Goal: Task Accomplishment & Management: Manage account settings

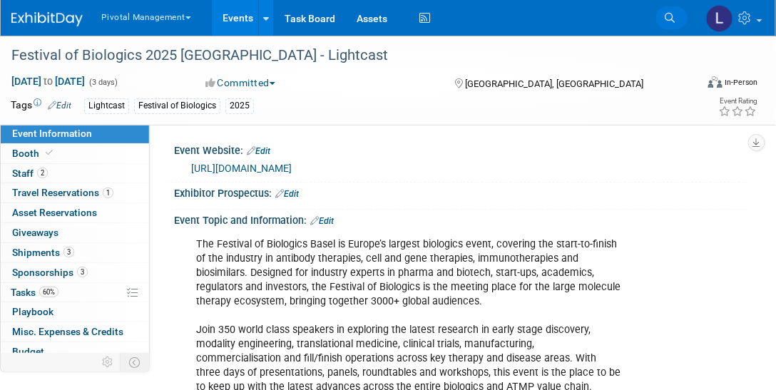
click at [677, 23] on link "Search" at bounding box center [671, 17] width 31 height 23
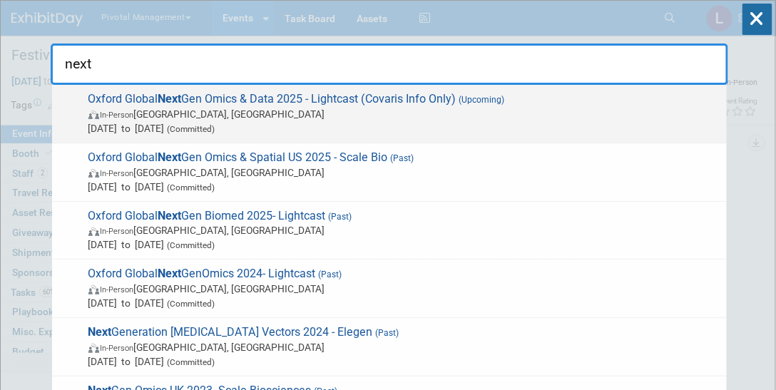
type input "next"
click at [305, 112] on span "In-Person England, United Kingdom" at bounding box center [403, 114] width 631 height 14
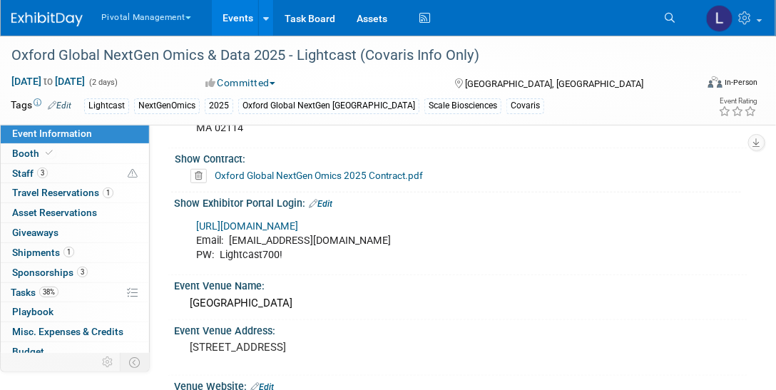
scroll to position [1573, 0]
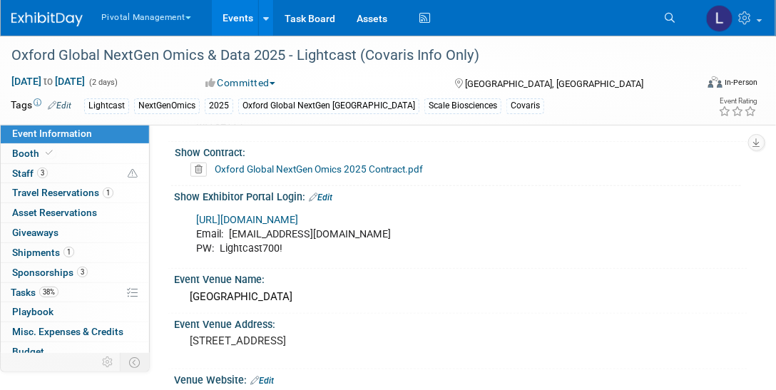
click at [298, 214] on link "https://partners.oxfordglobal.co.uk/ngo-uk-25" at bounding box center [247, 220] width 102 height 12
click at [746, 11] on icon at bounding box center [747, 17] width 16 height 13
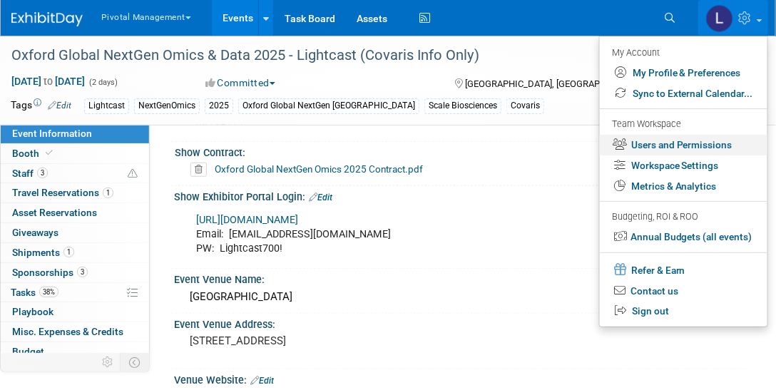
click at [713, 150] on link "Users and Permissions" at bounding box center [684, 145] width 168 height 21
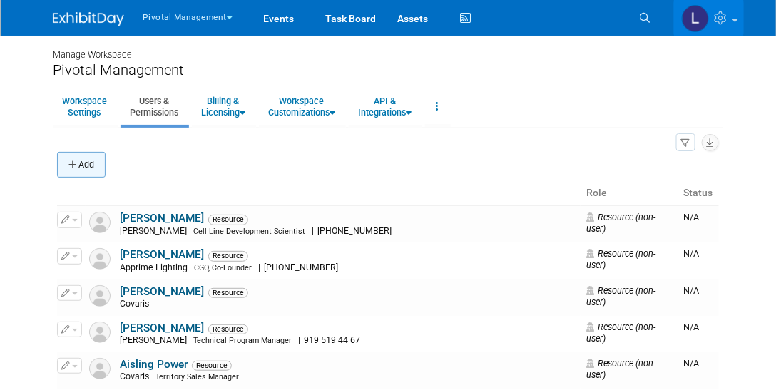
click at [78, 164] on button "Add" at bounding box center [81, 165] width 49 height 26
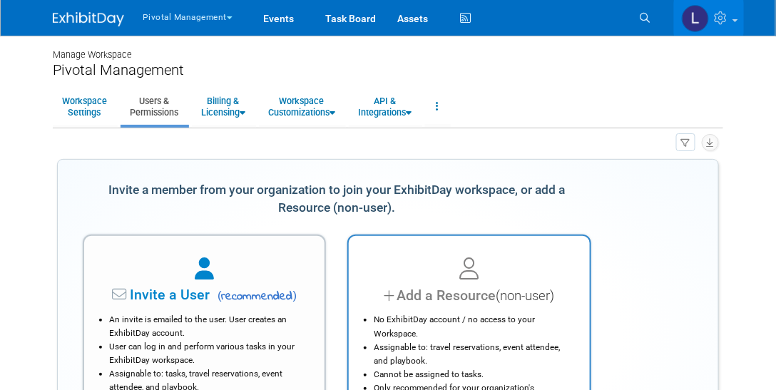
click at [494, 285] on div "Add a Resource (non-user)" at bounding box center [469, 295] width 205 height 21
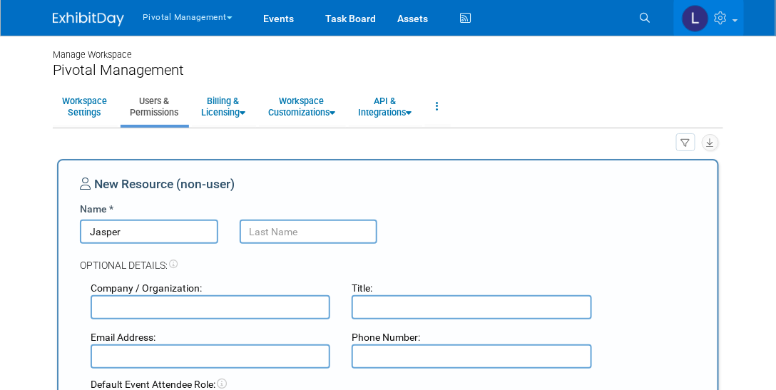
type input "Jasper"
type input "Est"
drag, startPoint x: 280, startPoint y: 230, endPoint x: 230, endPoint y: 227, distance: 50.8
click at [230, 227] on div "Est" at bounding box center [309, 232] width 160 height 24
paste input "text"
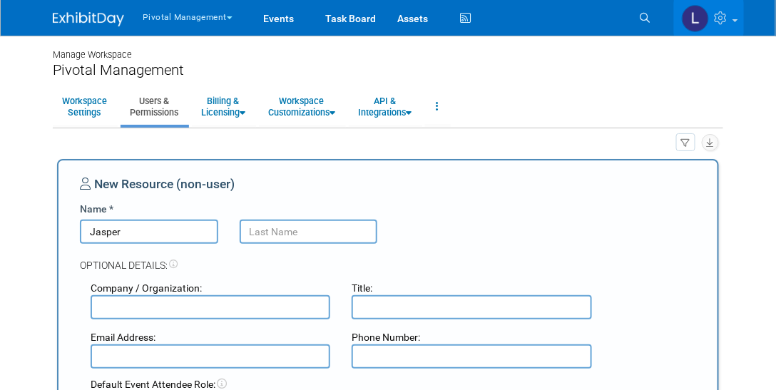
click at [264, 228] on input "text" at bounding box center [309, 232] width 138 height 24
paste input "Estranero"
type input "Estranero"
click at [227, 300] on input "text" at bounding box center [211, 307] width 240 height 24
type input "LIghtcast"
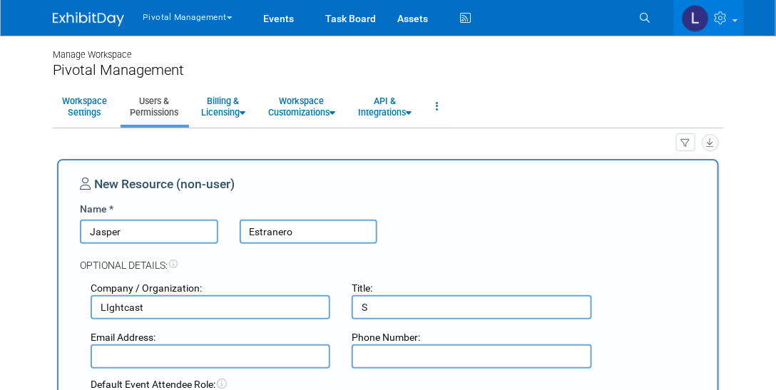
type input "S"
drag, startPoint x: 174, startPoint y: 305, endPoint x: 68, endPoint y: 294, distance: 106.8
click at [67, 295] on div "New Resource (non-user) Name * Jasper Estranero Optional Details: Company / Org…" at bounding box center [388, 339] width 662 height 360
type input "Lightcast"
type input "Senior Scientist"
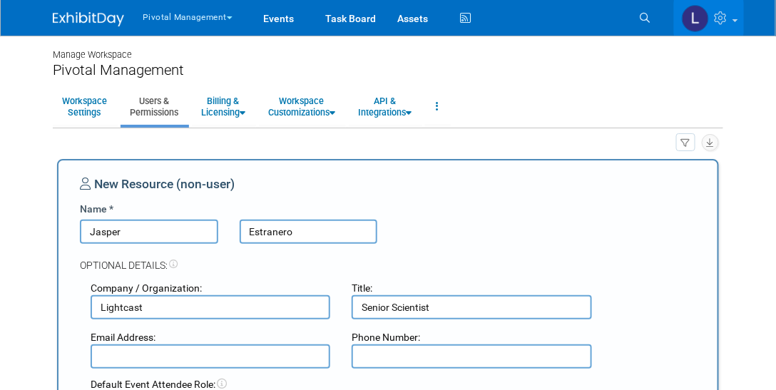
click at [136, 347] on input "text" at bounding box center [211, 357] width 240 height 24
paste input "mailto:j.estranero@lightcastd.com"
drag, startPoint x: 130, startPoint y: 358, endPoint x: 91, endPoint y: 354, distance: 38.8
click at [91, 354] on input "mailto:j.estranero@lightcastd.com" at bounding box center [211, 357] width 240 height 24
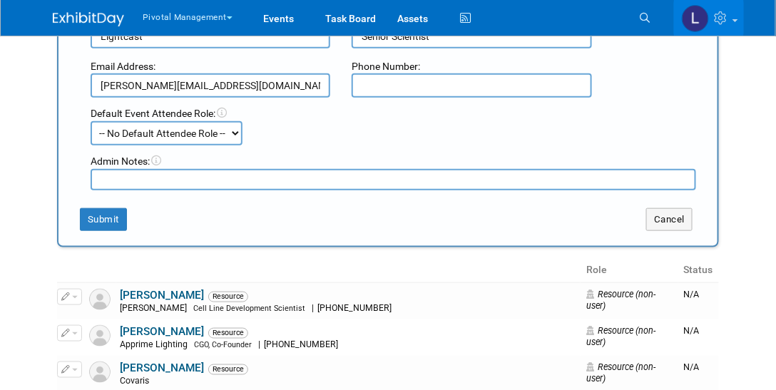
scroll to position [282, 0]
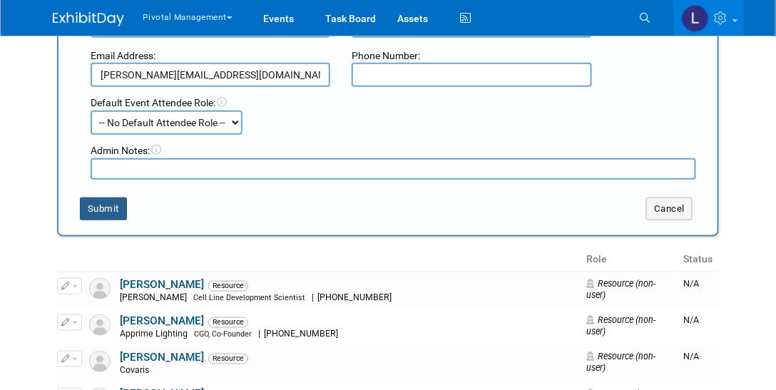
type input "j.estranero@lightcastd.com"
click at [120, 203] on button "Submit" at bounding box center [103, 209] width 47 height 23
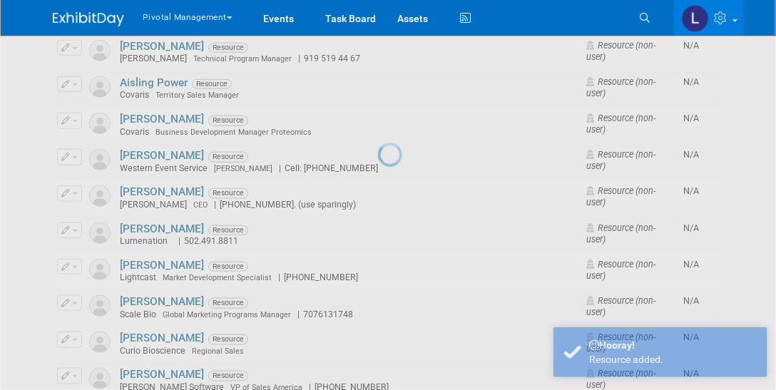
scroll to position [0, 0]
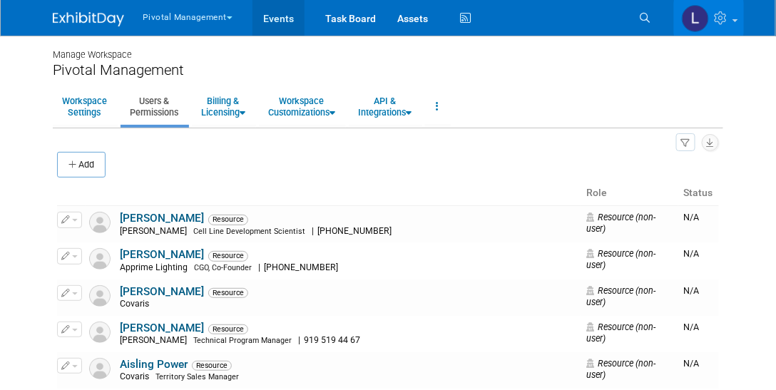
click at [287, 26] on link "Events" at bounding box center [279, 18] width 52 height 36
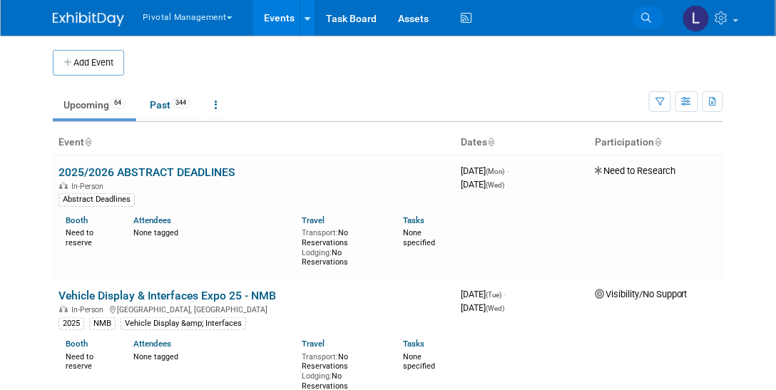
click at [652, 14] on link "Search" at bounding box center [648, 17] width 31 height 23
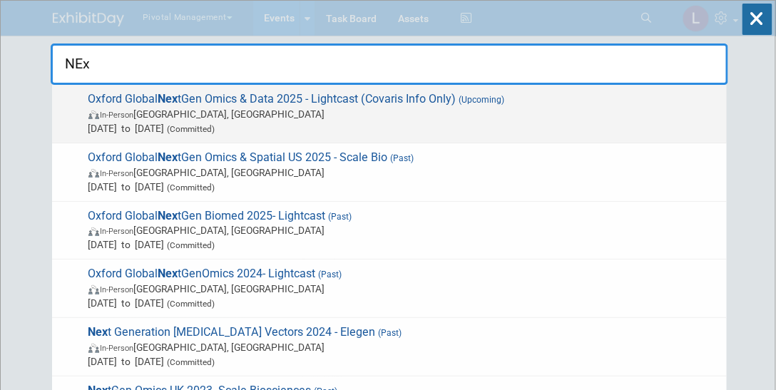
type input "NEx"
click at [273, 116] on span "In-Person England, United Kingdom" at bounding box center [403, 114] width 631 height 14
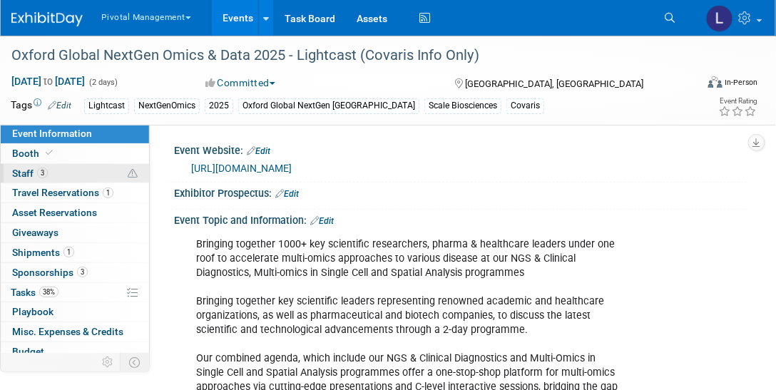
click at [24, 181] on link "3 Staff 3" at bounding box center [75, 173] width 148 height 19
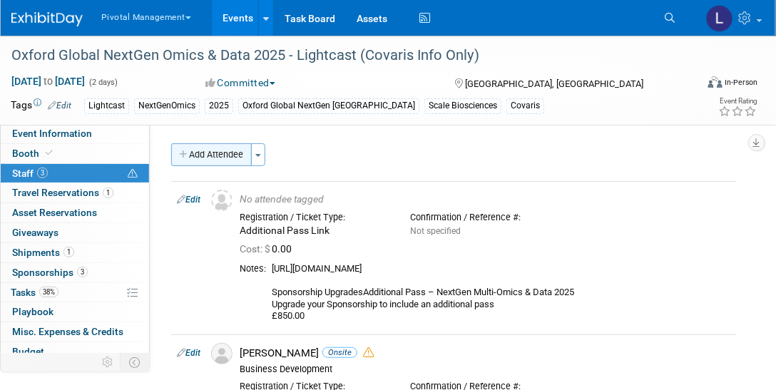
click at [190, 149] on button "Add Attendee" at bounding box center [211, 154] width 81 height 23
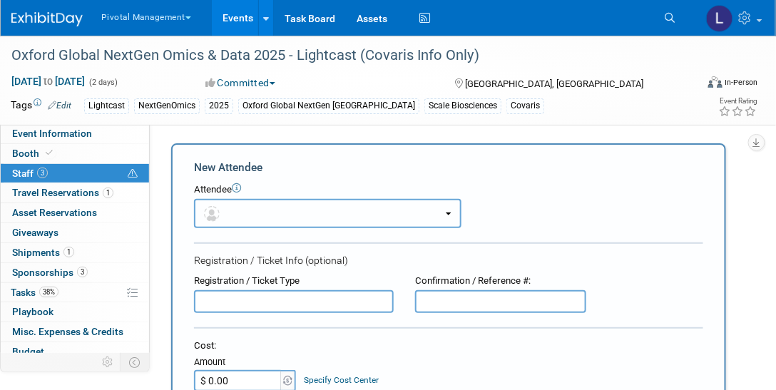
click at [280, 203] on button "button" at bounding box center [328, 213] width 268 height 29
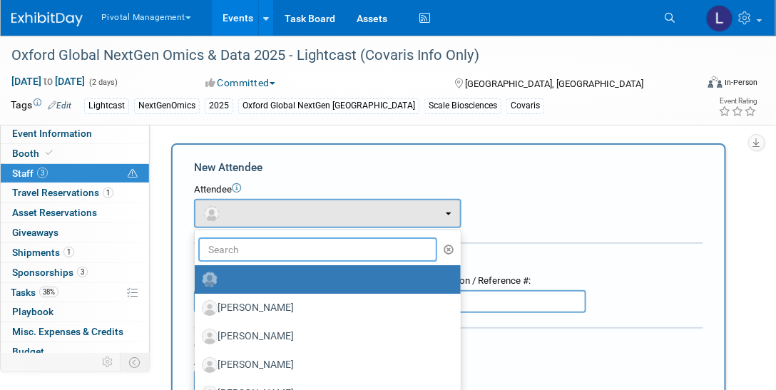
click at [270, 244] on input "text" at bounding box center [317, 250] width 239 height 24
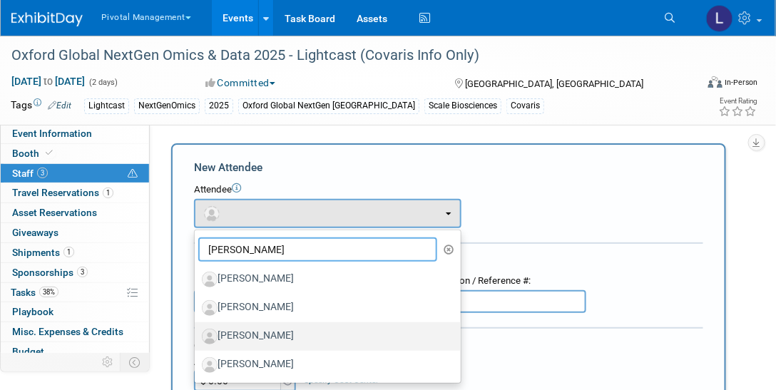
type input "Jas"
click at [282, 330] on label "[PERSON_NAME]" at bounding box center [324, 336] width 245 height 23
click at [197, 330] on input "[PERSON_NAME]" at bounding box center [192, 334] width 9 height 9
select select "19b6893c-3caa-40a3-9e14-1ff496d3c09d"
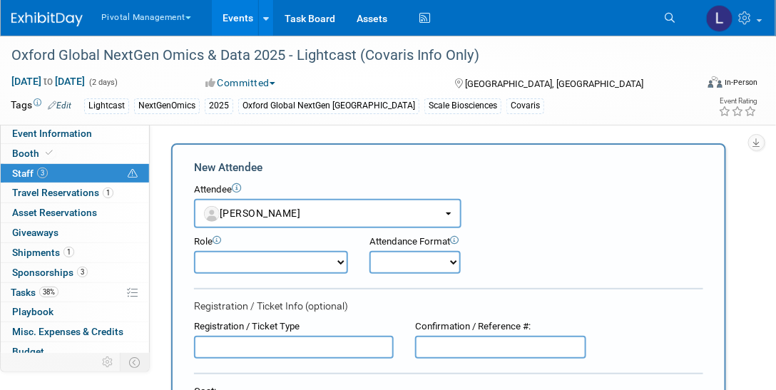
click at [291, 267] on select "Applications Business Development CCO CEO CGO, Co-Founder CRO Demonstrator" at bounding box center [271, 262] width 154 height 23
select select "600"
click at [194, 251] on select "Applications Business Development CCO CEO CGO, Co-Founder CRO Demonstrator" at bounding box center [271, 262] width 154 height 23
click at [427, 259] on select "Onsite Remote" at bounding box center [415, 262] width 91 height 23
select select "1"
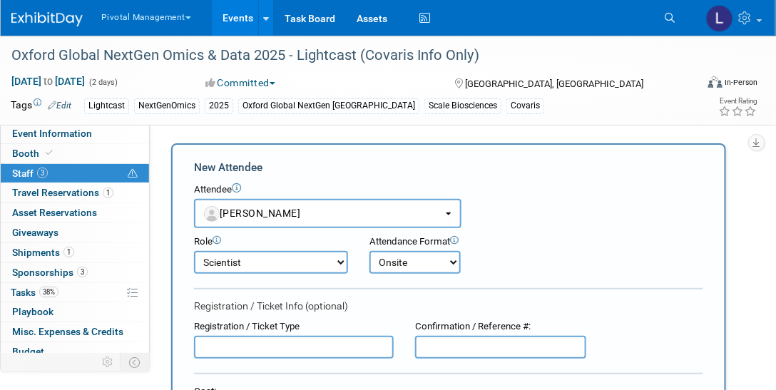
click at [370, 251] on select "Onsite Remote" at bounding box center [415, 262] width 91 height 23
click at [258, 345] on input "text" at bounding box center [294, 347] width 200 height 23
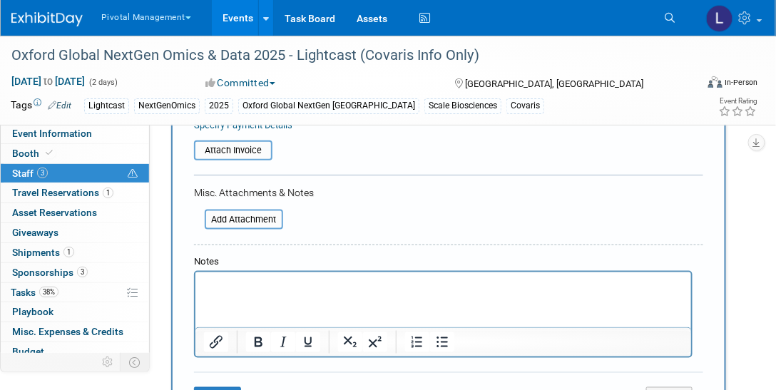
scroll to position [331, 0]
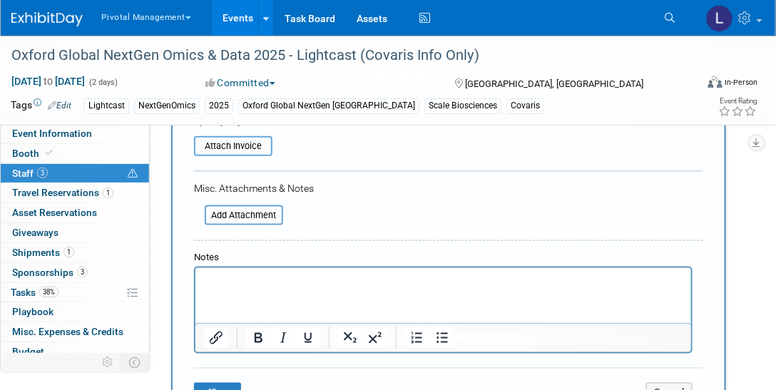
type input "Full"
click at [216, 285] on p "Rich Text Area. Press ALT-0 for help." at bounding box center [442, 281] width 479 height 14
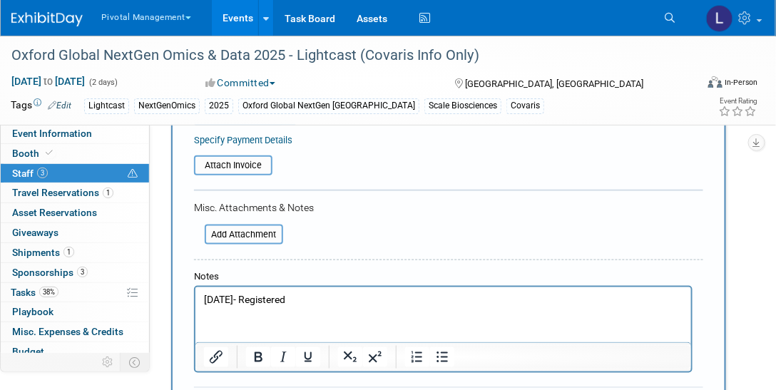
scroll to position [314, 0]
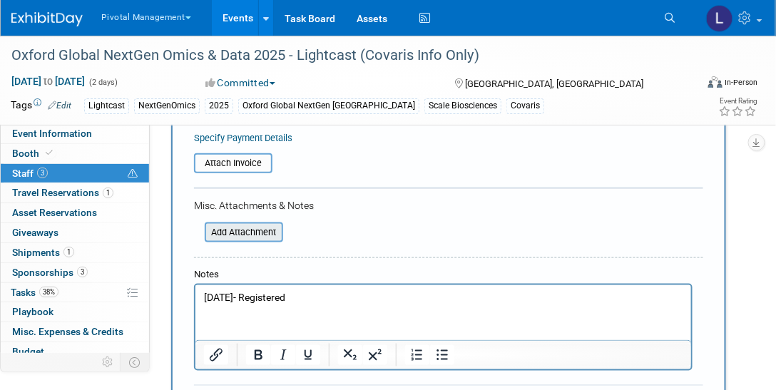
click at [252, 235] on input "file" at bounding box center [197, 232] width 170 height 17
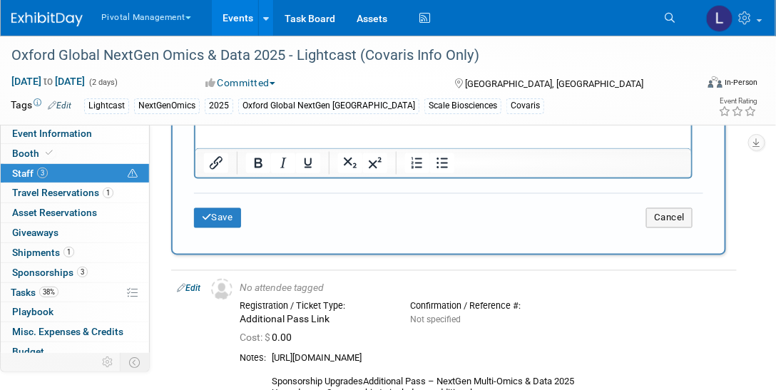
scroll to position [531, 0]
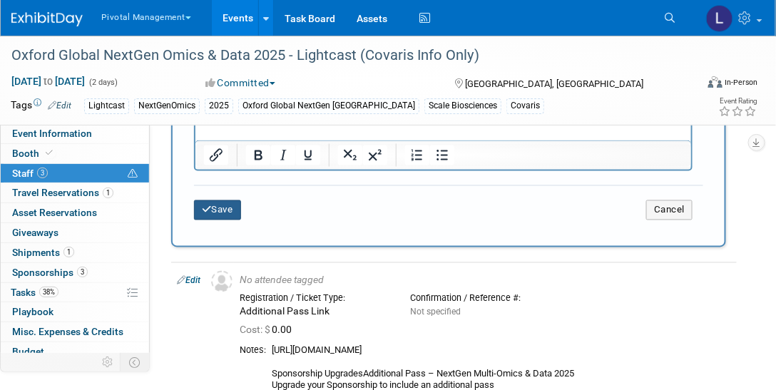
click at [208, 207] on icon "submit" at bounding box center [207, 209] width 10 height 9
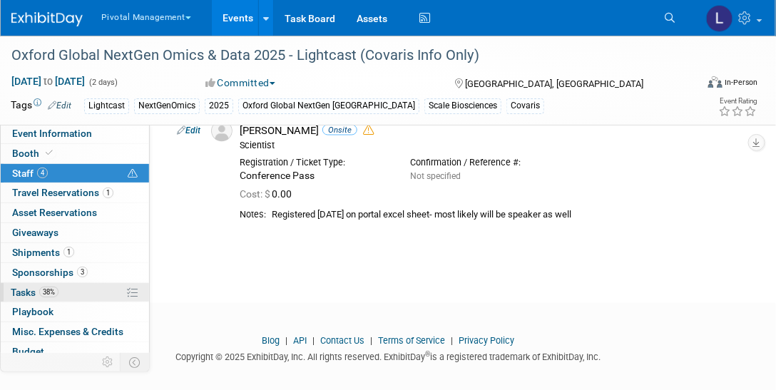
click at [19, 293] on span "Tasks 38%" at bounding box center [35, 292] width 48 height 11
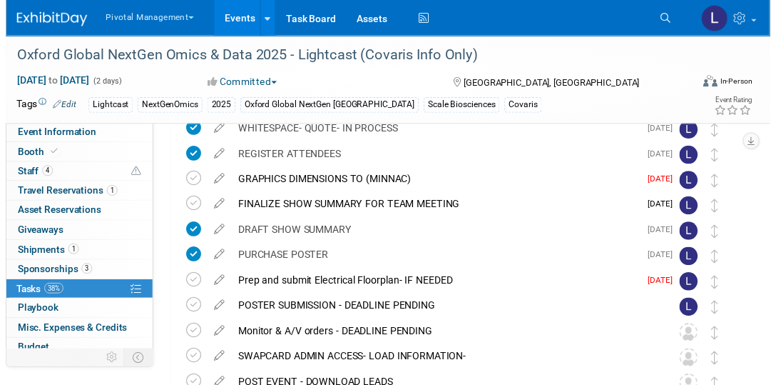
scroll to position [193, 0]
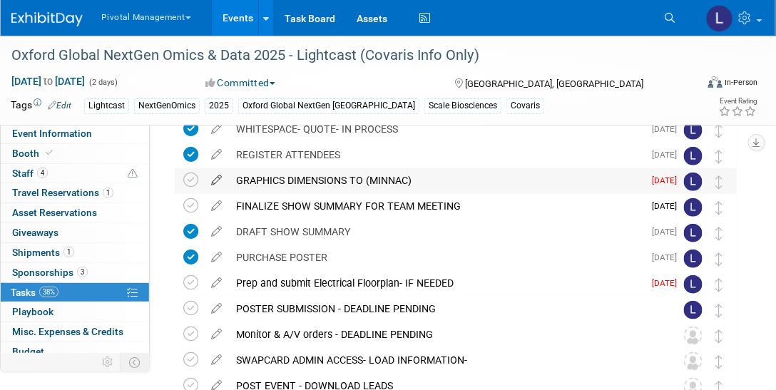
click at [221, 181] on icon at bounding box center [216, 177] width 25 height 18
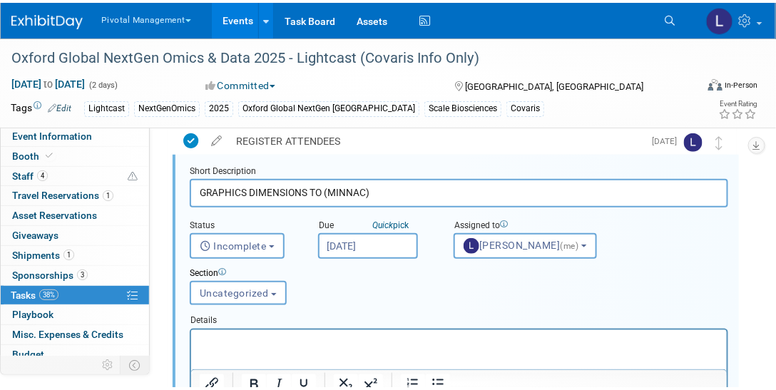
scroll to position [254, 0]
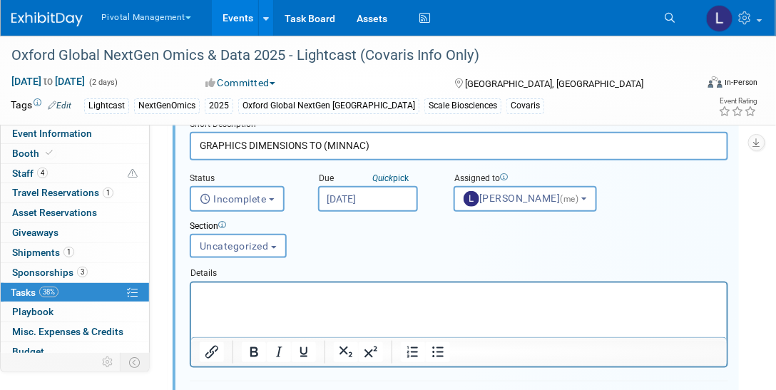
click at [348, 193] on input "[DATE]" at bounding box center [368, 199] width 100 height 26
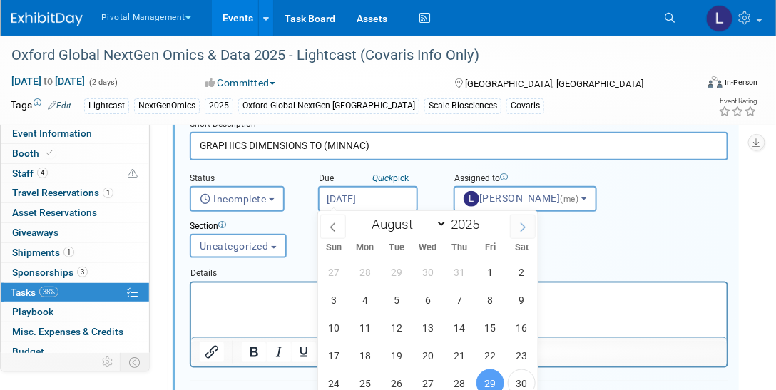
click at [520, 225] on icon at bounding box center [523, 228] width 10 height 10
select select "8"
click at [488, 271] on span "5" at bounding box center [491, 272] width 28 height 28
type input "Sep 5, 2025"
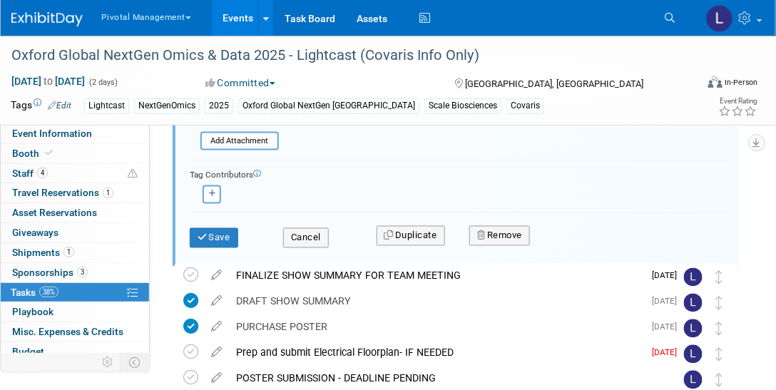
scroll to position [529, 0]
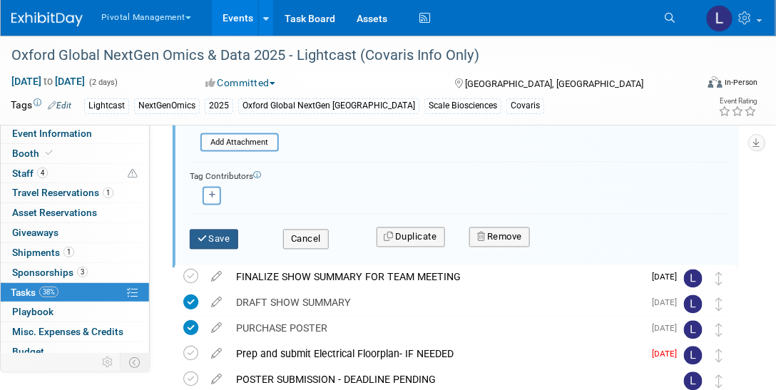
click at [216, 236] on button "Save" at bounding box center [214, 240] width 49 height 20
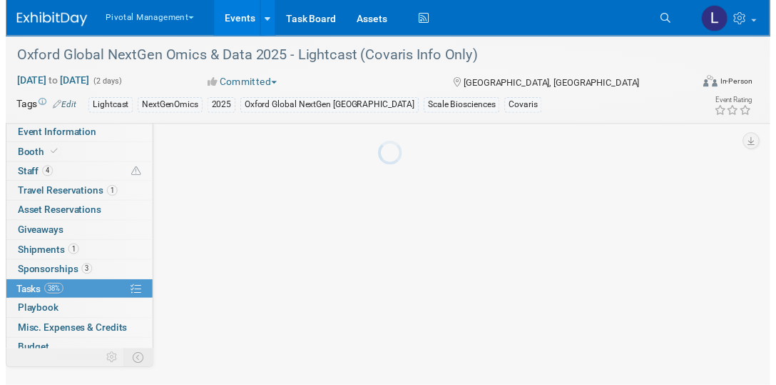
scroll to position [288, 0]
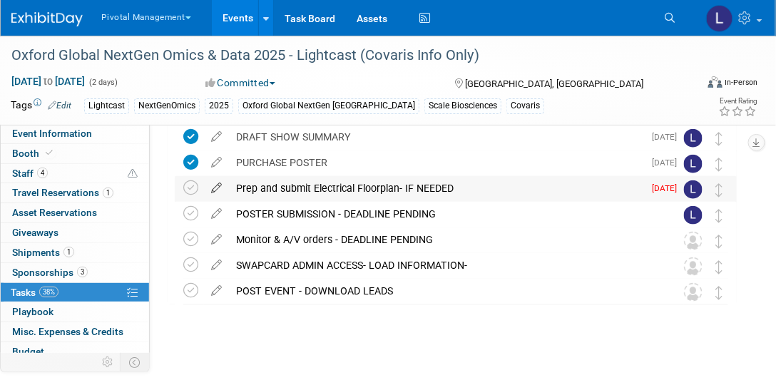
click at [216, 184] on icon at bounding box center [216, 185] width 25 height 18
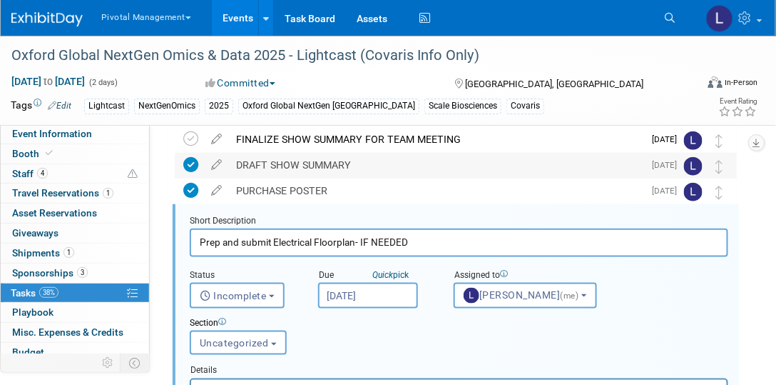
scroll to position [255, 0]
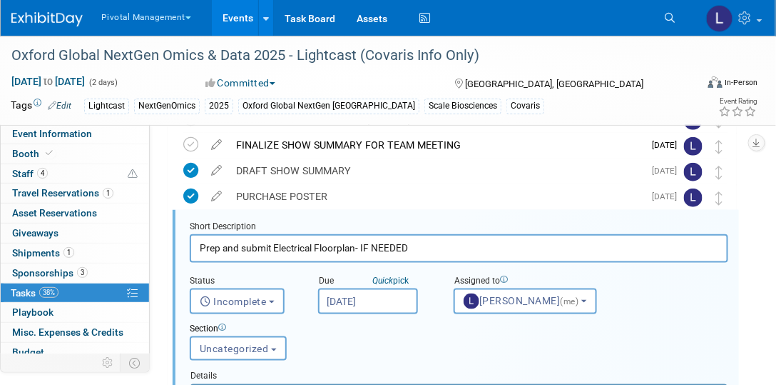
click at [387, 295] on input "Aug 20, 2025" at bounding box center [368, 301] width 100 height 26
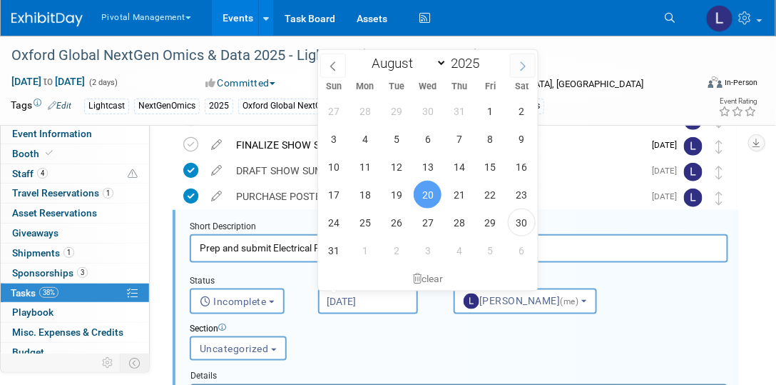
click at [532, 61] on span at bounding box center [523, 66] width 26 height 24
select select "8"
click at [489, 103] on span "5" at bounding box center [491, 111] width 28 height 28
type input "Sep 5, 2025"
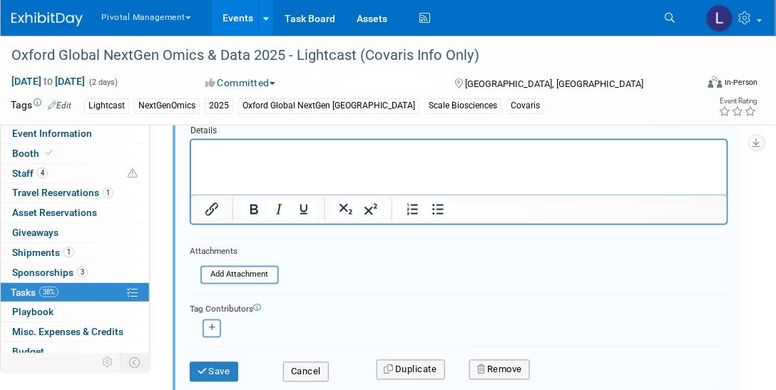
scroll to position [506, 0]
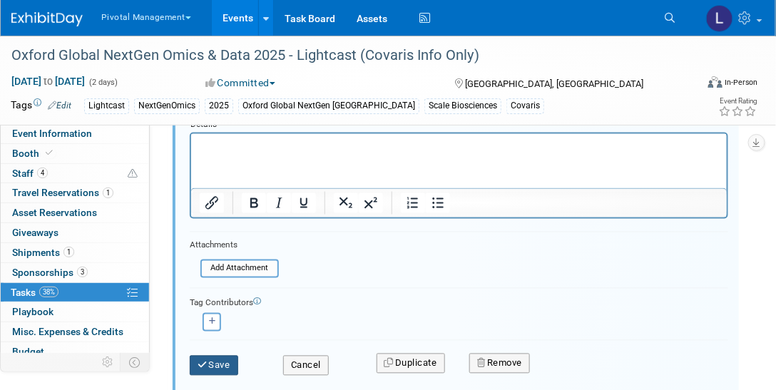
click at [223, 365] on button "Save" at bounding box center [214, 366] width 49 height 20
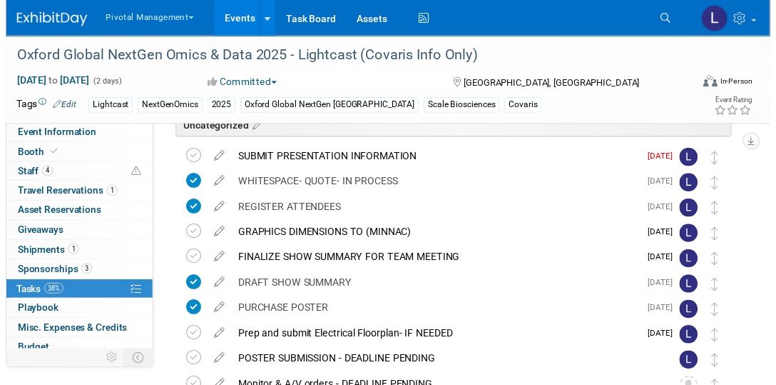
scroll to position [138, 0]
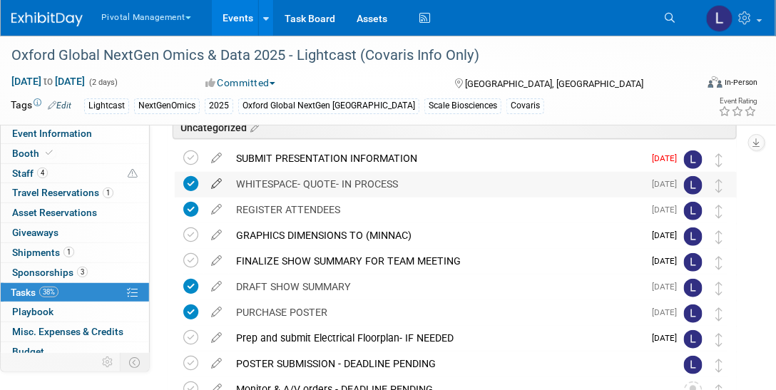
click at [215, 185] on icon at bounding box center [216, 181] width 25 height 18
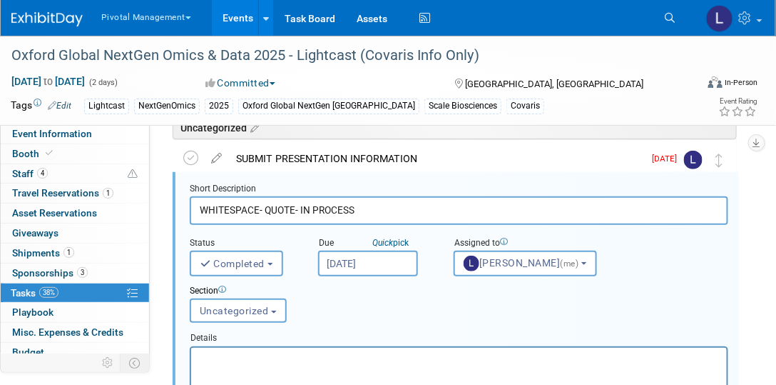
scroll to position [101, 0]
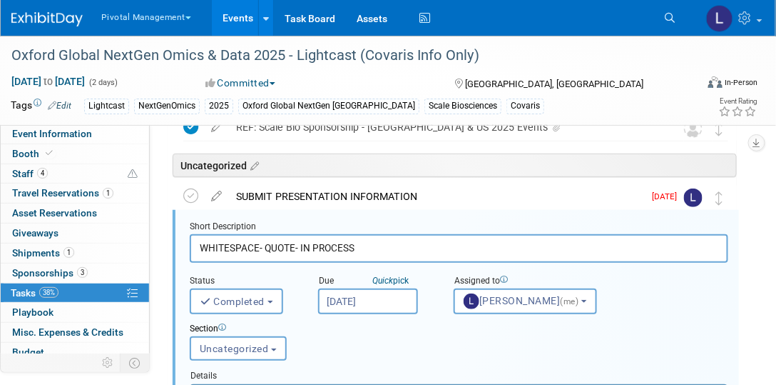
drag, startPoint x: 303, startPoint y: 247, endPoint x: 391, endPoint y: 250, distance: 88.5
click at [391, 250] on input "WHITESPACE- QUOTE- IN PROCESS" at bounding box center [459, 248] width 539 height 28
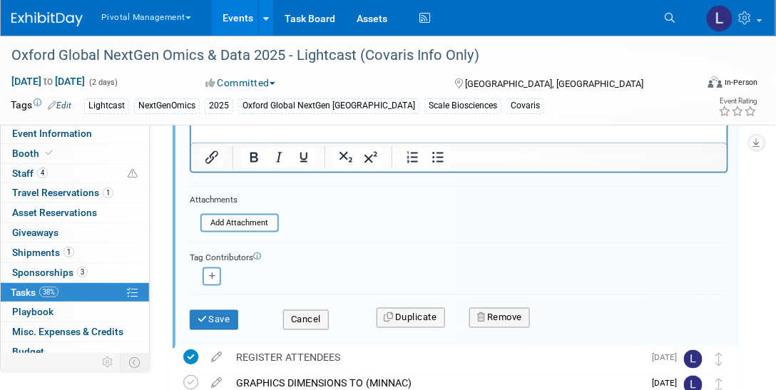
scroll to position [417, 0]
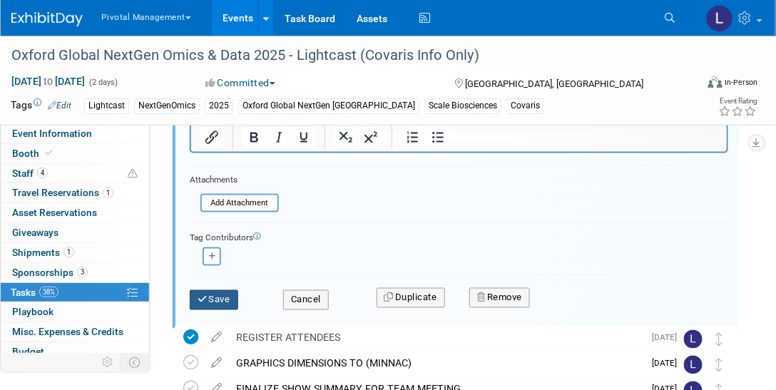
type input "WHITESPACE- QUOTE- NEED UPDATED QUOTE"
click at [218, 301] on button "Save" at bounding box center [214, 300] width 49 height 20
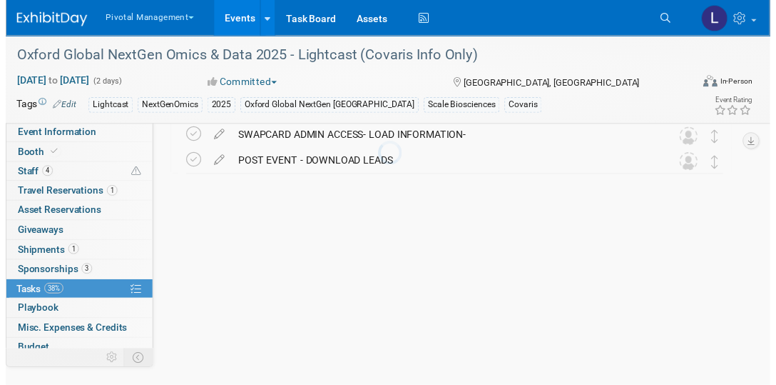
scroll to position [288, 0]
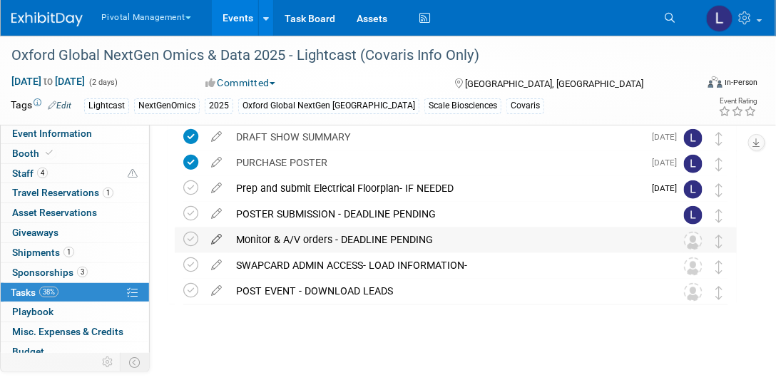
click at [218, 236] on icon at bounding box center [216, 237] width 25 height 18
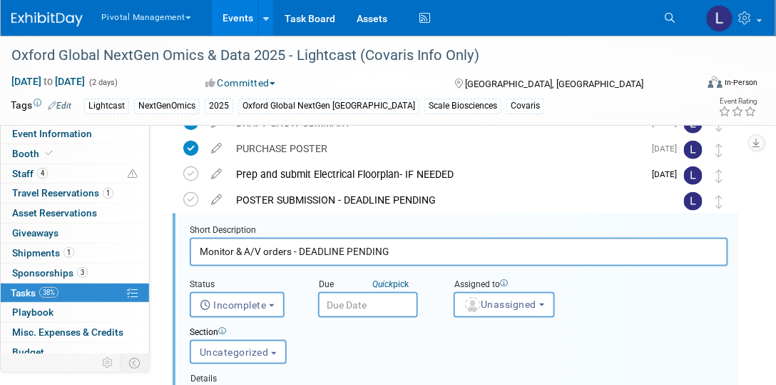
scroll to position [306, 0]
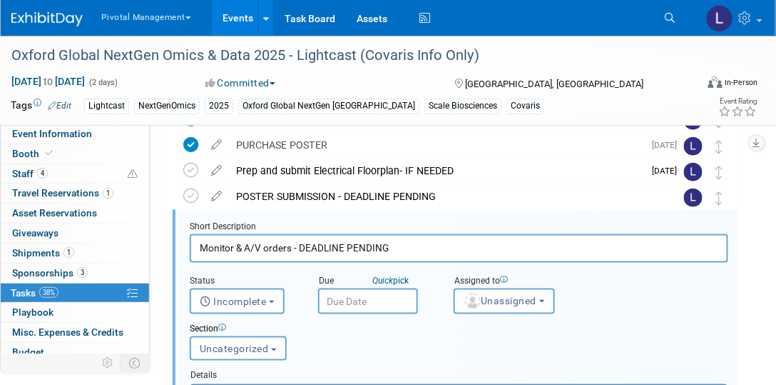
click at [399, 246] on input "Monitor & A/V orders - DEADLINE PENDING" at bounding box center [459, 248] width 539 height 28
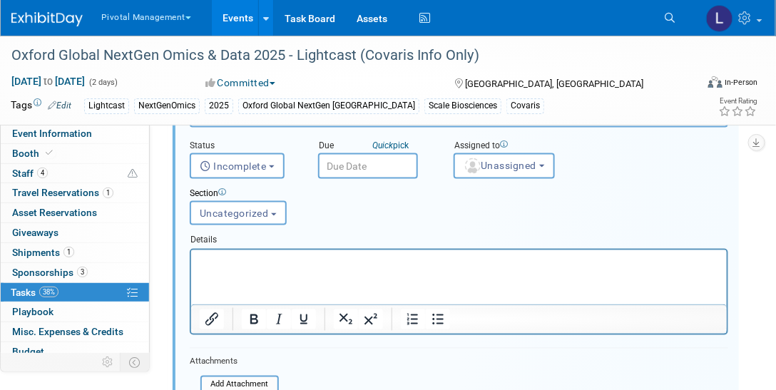
scroll to position [401, 0]
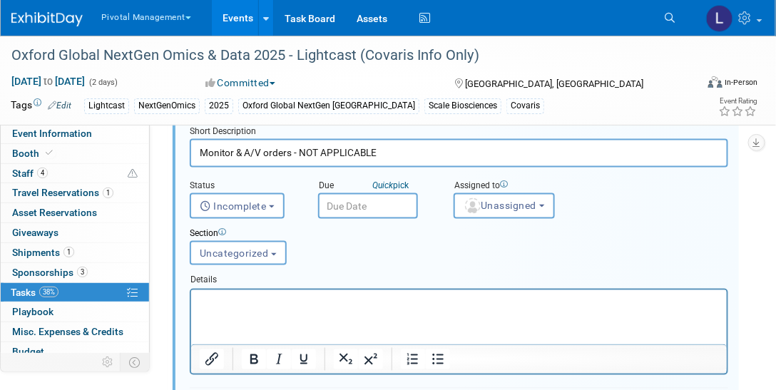
drag, startPoint x: 405, startPoint y: 152, endPoint x: 186, endPoint y: 150, distance: 219.0
click at [186, 150] on form "Short Description Monitor & A/V orders - NOT APPLICABLE Status <i class="far fa…" at bounding box center [459, 336] width 560 height 421
type input "P"
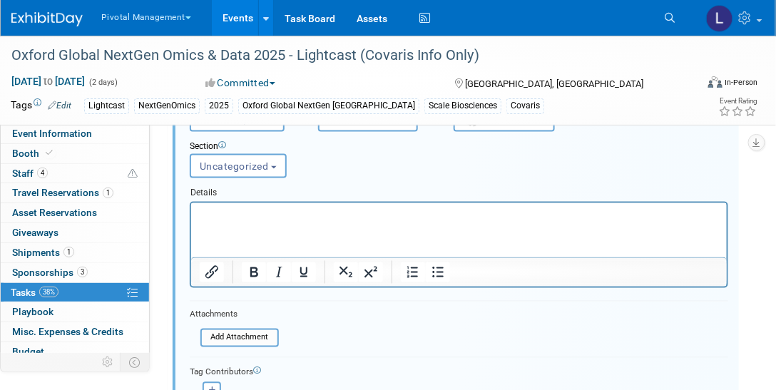
scroll to position [619, 0]
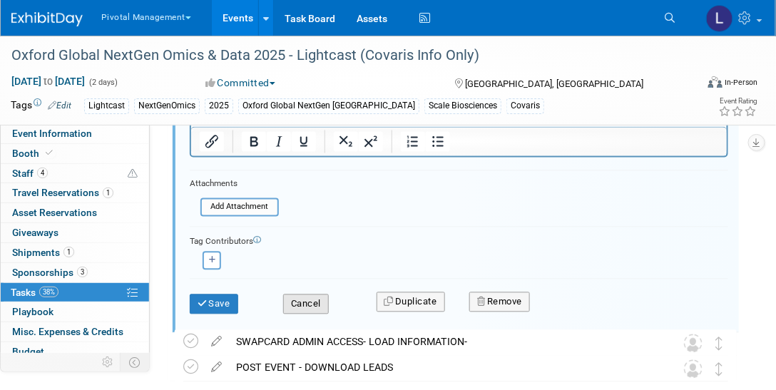
click at [326, 295] on button "Cancel" at bounding box center [306, 305] width 46 height 20
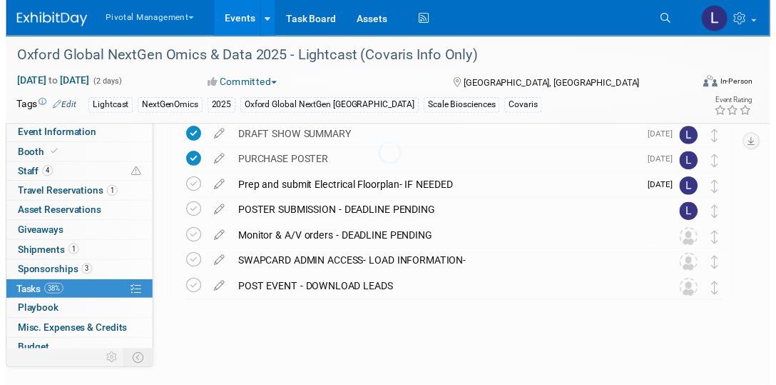
scroll to position [288, 0]
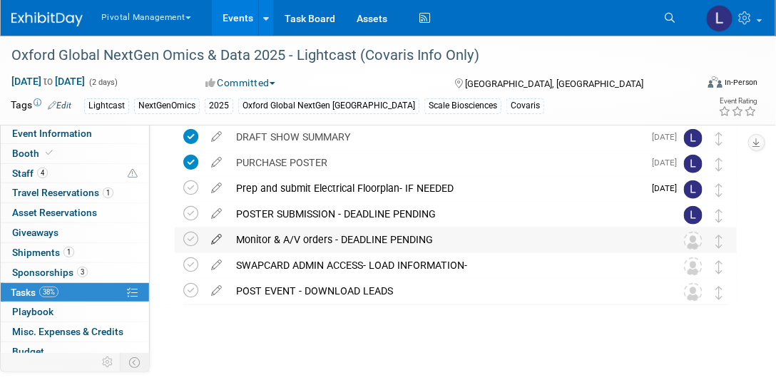
click at [215, 235] on icon at bounding box center [216, 237] width 25 height 18
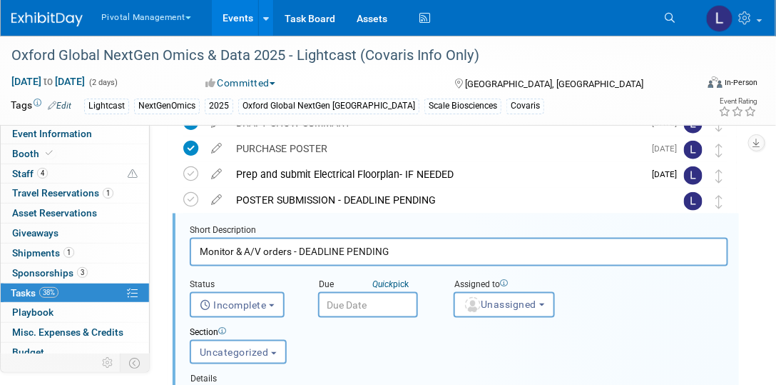
scroll to position [306, 0]
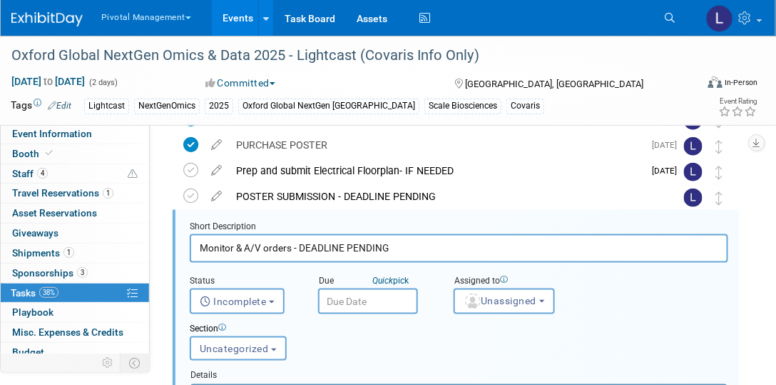
drag, startPoint x: 300, startPoint y: 246, endPoint x: 435, endPoint y: 254, distance: 134.4
click at [435, 254] on input "Monitor & A/V orders - DEADLINE PENDING" at bounding box center [459, 248] width 539 height 28
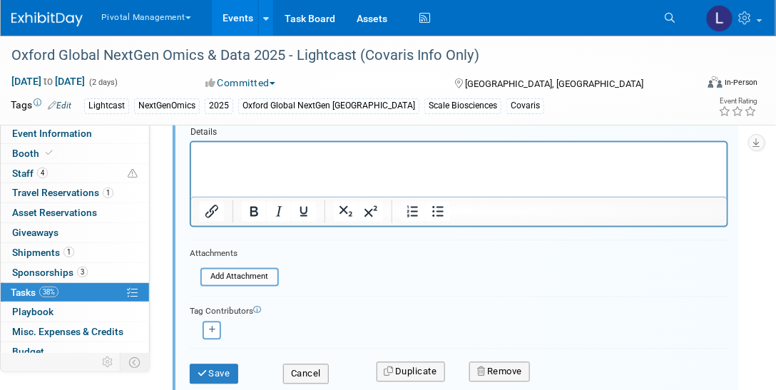
scroll to position [577, 0]
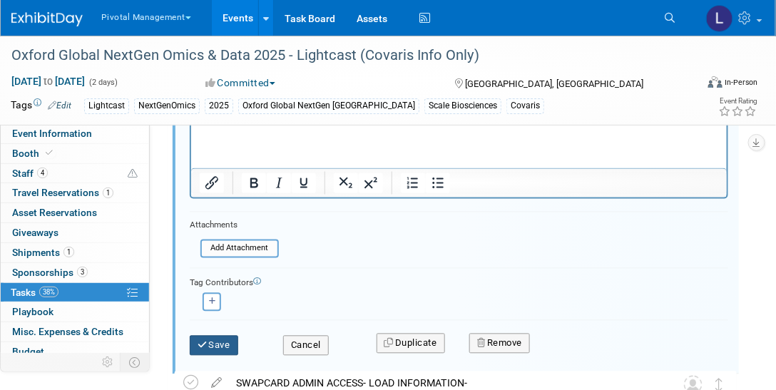
type input "Monitor & A/V orders - N/A - using their own 32" or 43""
drag, startPoint x: 229, startPoint y: 342, endPoint x: 379, endPoint y: 284, distance: 160.8
click at [229, 342] on button "Save" at bounding box center [214, 346] width 49 height 20
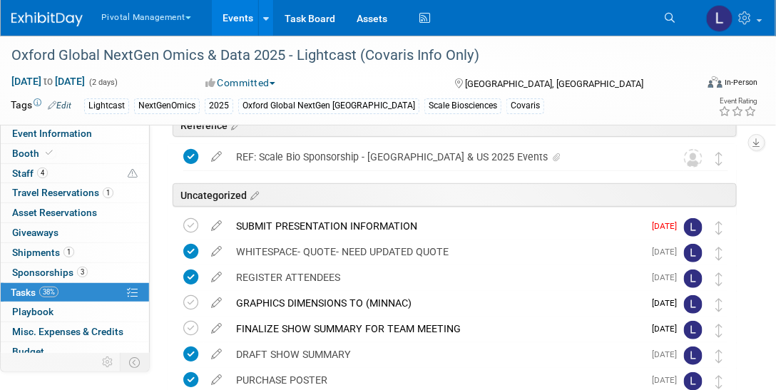
scroll to position [70, 0]
click at [666, 17] on icon at bounding box center [670, 18] width 10 height 10
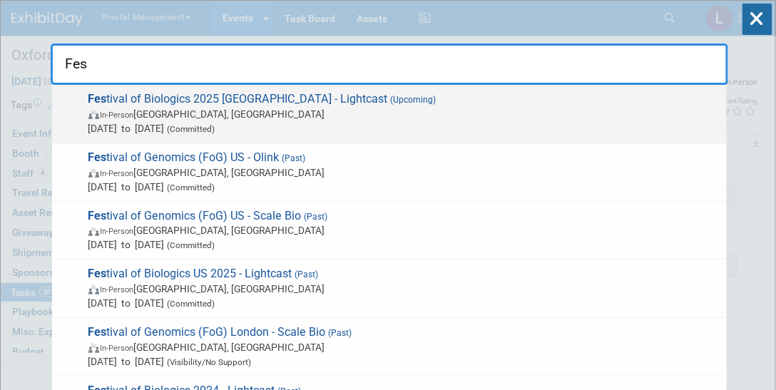
type input "Fes"
click at [286, 93] on span "Fes tival of Biologics 2025 Basel - Lightcast (Upcoming) In-Person Basel, Switz…" at bounding box center [402, 114] width 636 height 44
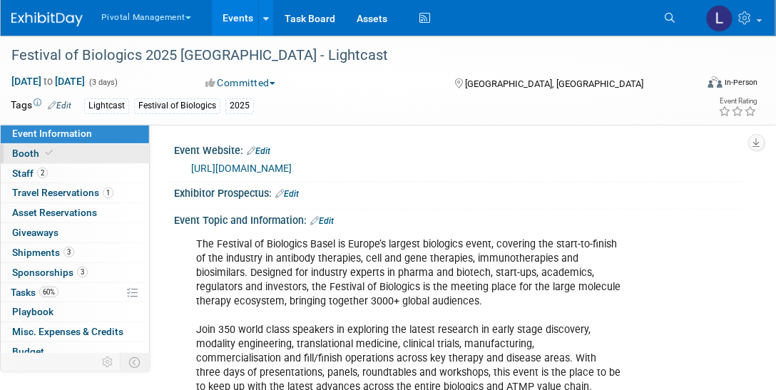
click at [37, 158] on span "Booth" at bounding box center [34, 153] width 44 height 11
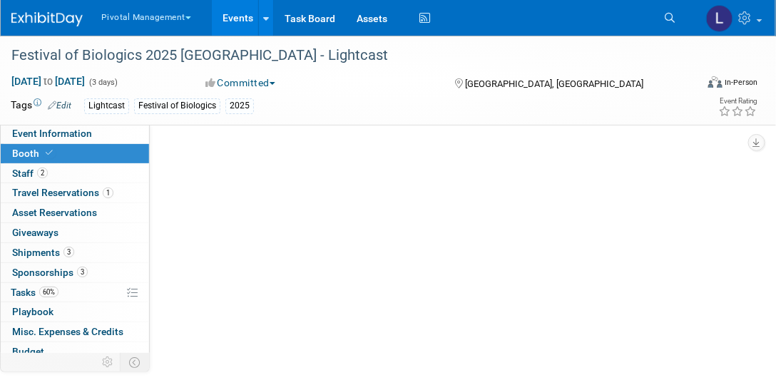
select select "Yes"
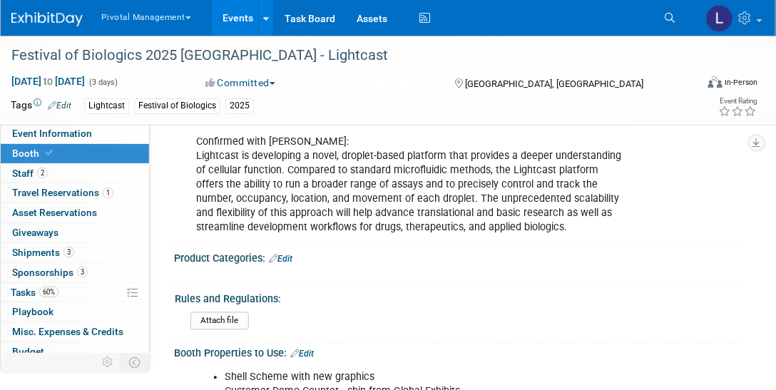
scroll to position [579, 0]
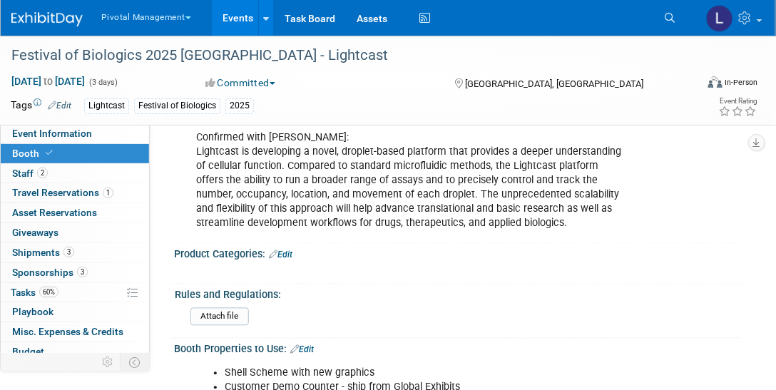
click at [196, 146] on div "Confirmed with Scott: Lightcast is developing a novel, droplet-based platform t…" at bounding box center [408, 181] width 444 height 115
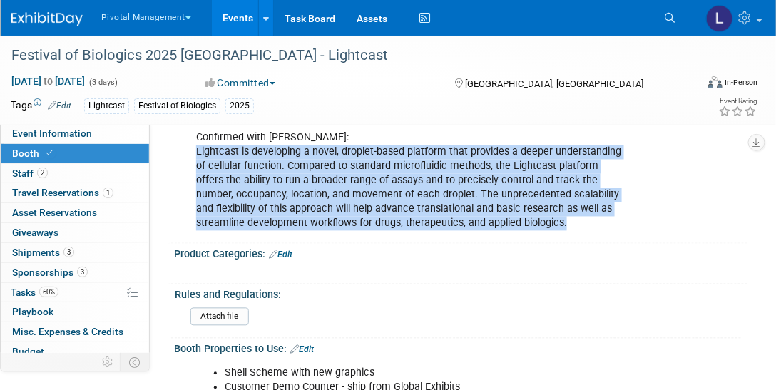
drag, startPoint x: 197, startPoint y: 146, endPoint x: 566, endPoint y: 223, distance: 376.8
click at [566, 223] on div "Confirmed with Scott: Lightcast is developing a novel, droplet-based platform t…" at bounding box center [408, 181] width 444 height 115
copy div "Lightcast is developing a novel, droplet-based platform that provides a deeper …"
click at [669, 16] on icon at bounding box center [670, 18] width 10 height 10
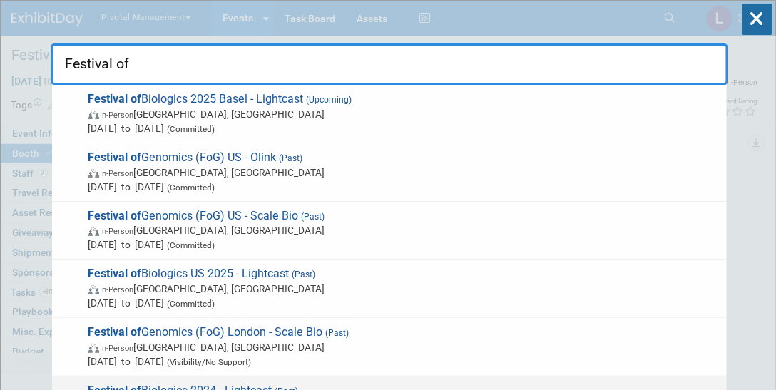
type input "Festival of"
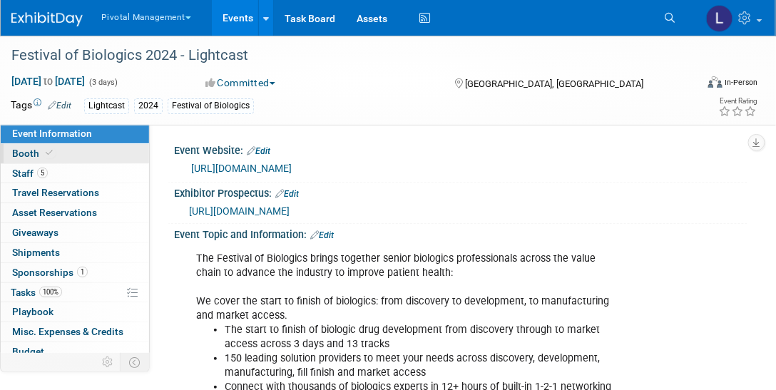
click at [66, 151] on link "Booth" at bounding box center [75, 153] width 148 height 19
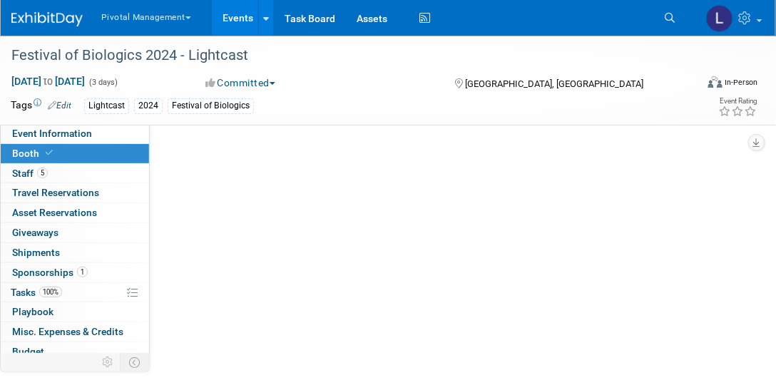
select select "Yes"
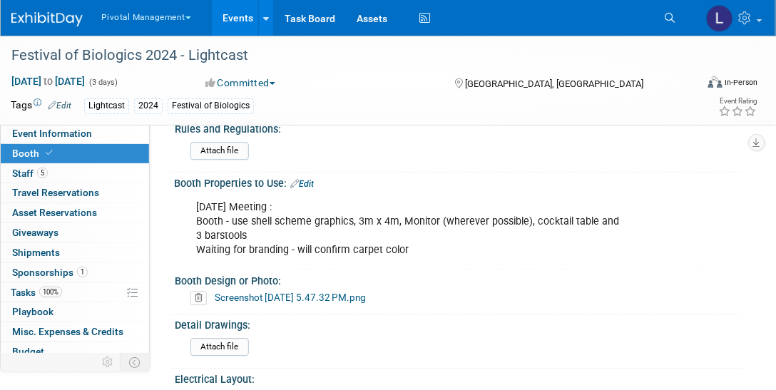
scroll to position [943, 0]
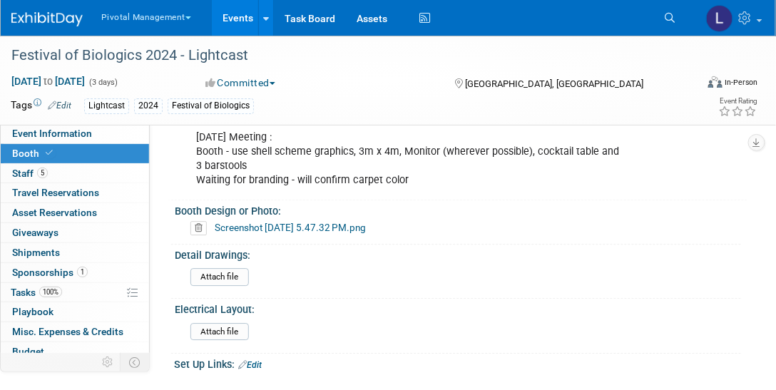
click at [671, 16] on icon at bounding box center [670, 18] width 10 height 10
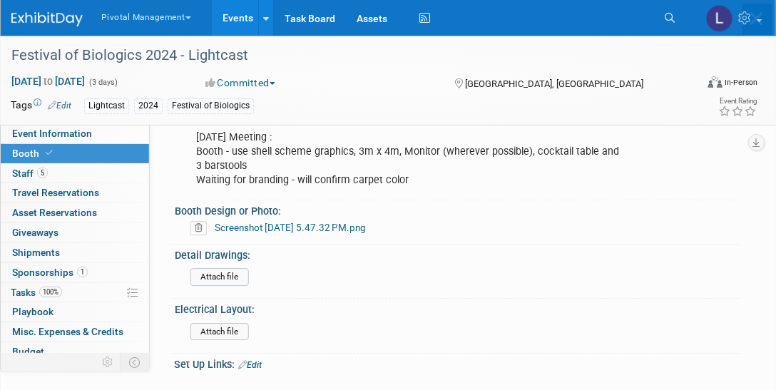
scroll to position [0, 0]
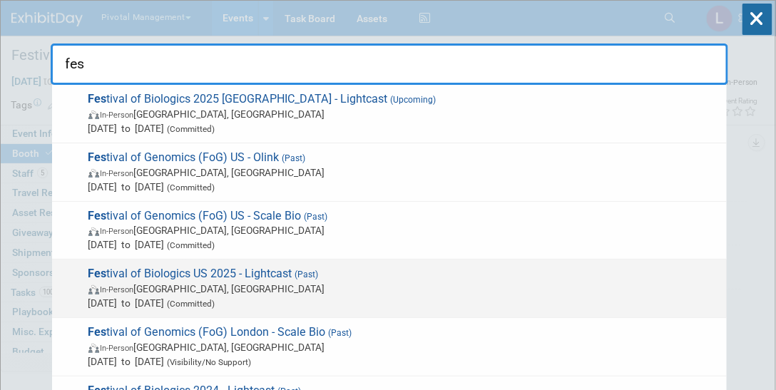
type input "fes"
click at [325, 275] on span "Fes tival of Biologics US 2025 - Lightcast (Past) In-Person [GEOGRAPHIC_DATA], …" at bounding box center [402, 289] width 636 height 44
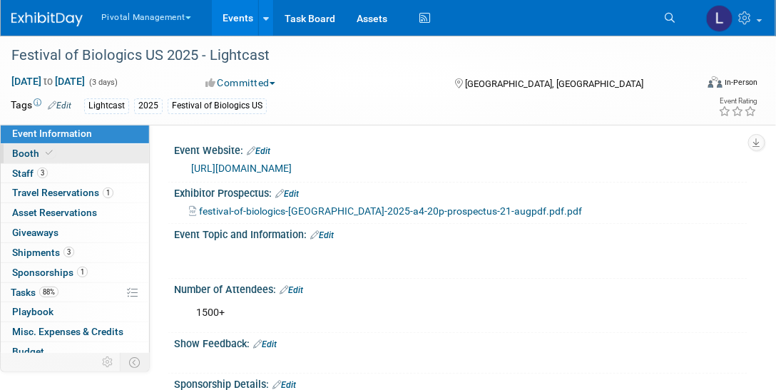
click at [83, 150] on link "Booth" at bounding box center [75, 153] width 148 height 19
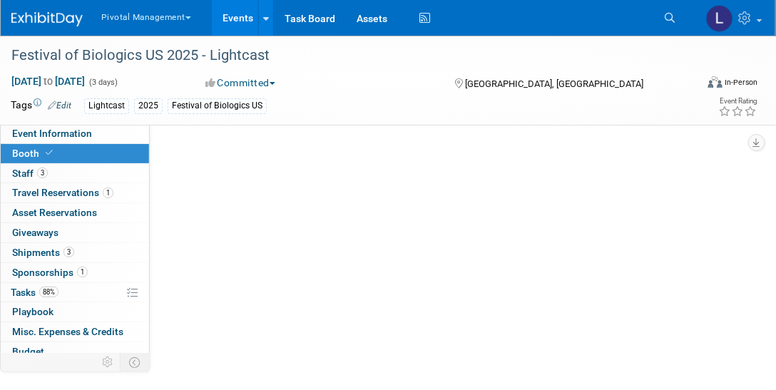
select select "Yes"
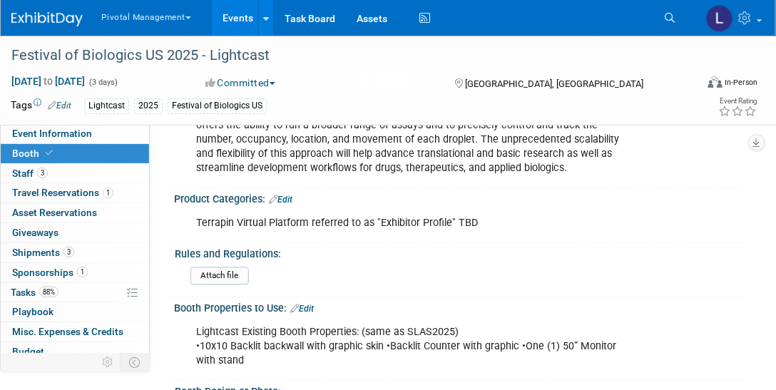
scroll to position [762, 0]
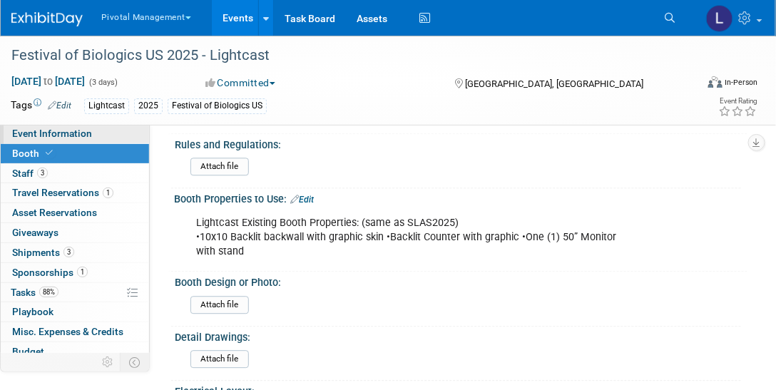
click at [73, 126] on link "Event Information" at bounding box center [75, 133] width 148 height 19
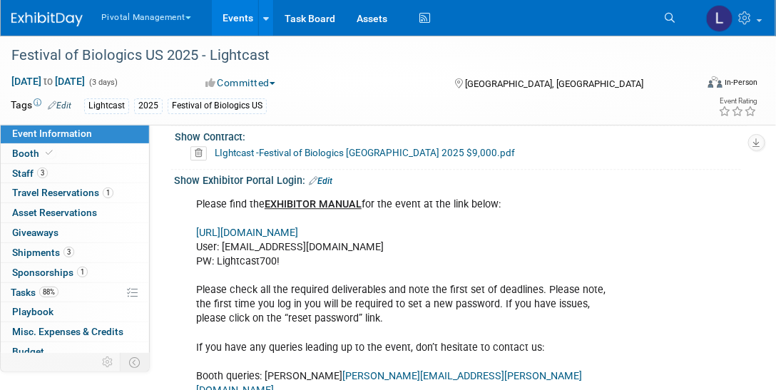
scroll to position [883, 0]
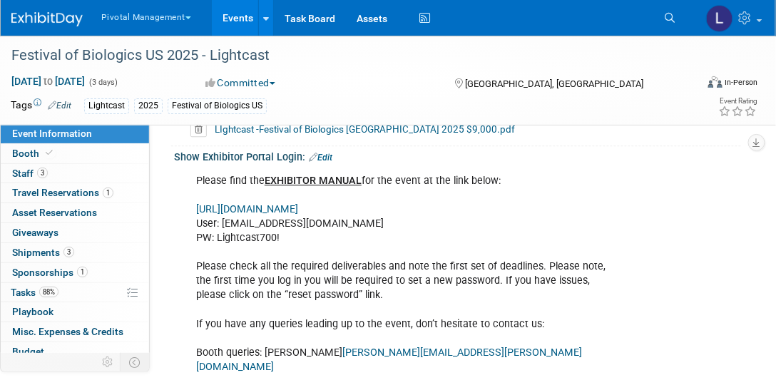
click at [298, 203] on link "[URL][DOMAIN_NAME]" at bounding box center [247, 209] width 102 height 12
click at [674, 16] on icon at bounding box center [670, 18] width 10 height 10
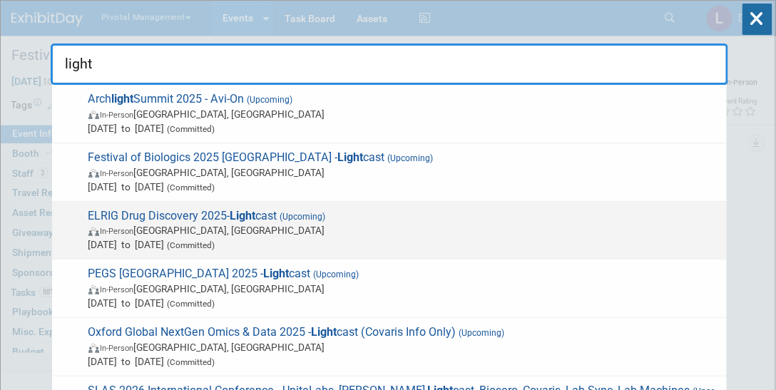
type input "light"
click at [347, 217] on span "ELRIG Drug Discovery 2025- Light cast (Upcoming) In-Person England, United King…" at bounding box center [402, 231] width 636 height 44
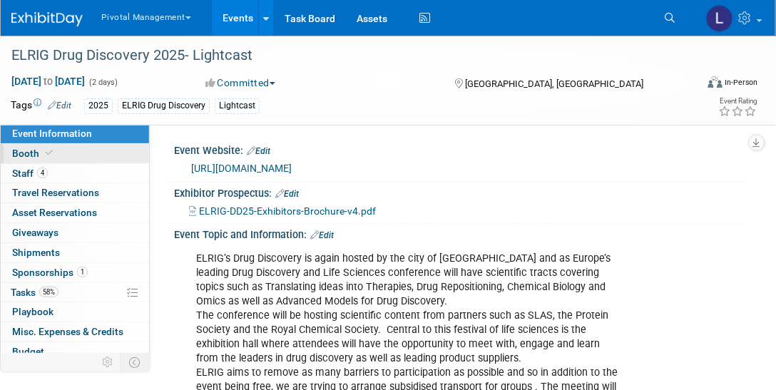
click at [73, 158] on link "Booth" at bounding box center [75, 153] width 148 height 19
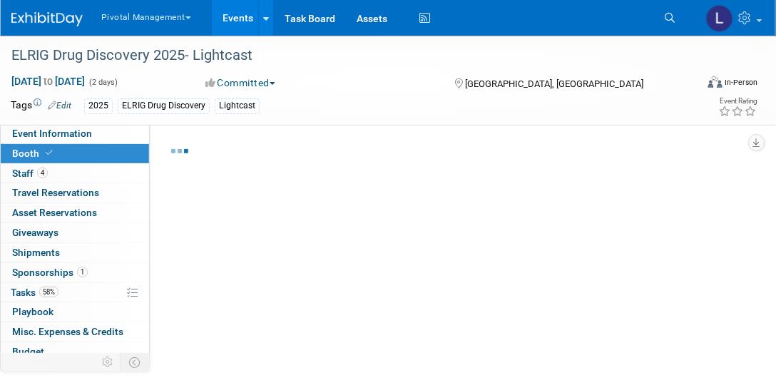
select select "Yes"
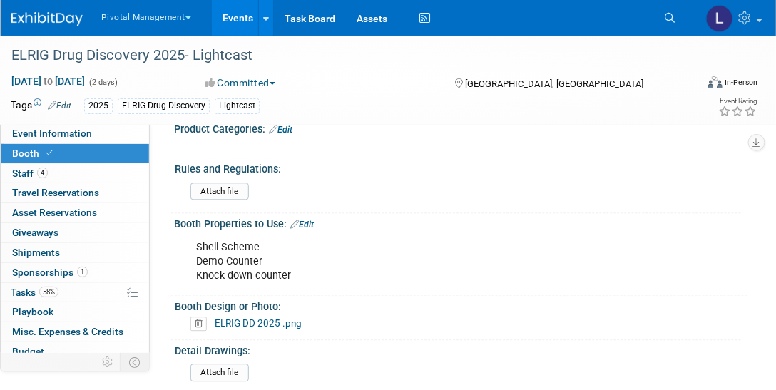
scroll to position [726, 0]
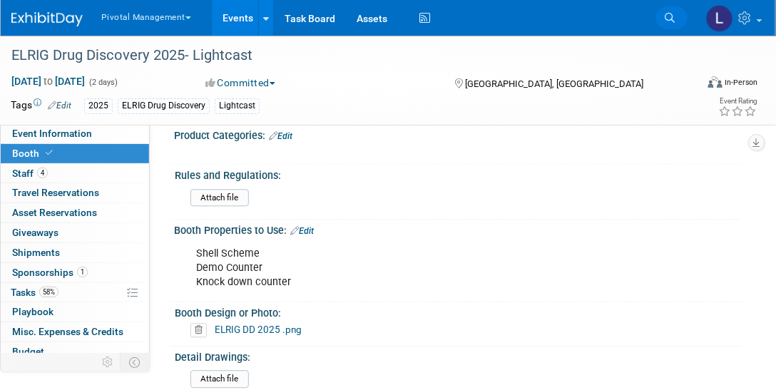
click at [678, 16] on link "Search" at bounding box center [671, 17] width 31 height 23
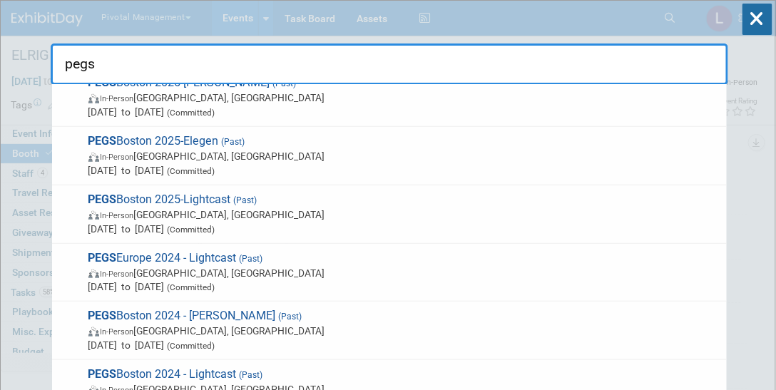
scroll to position [195, 0]
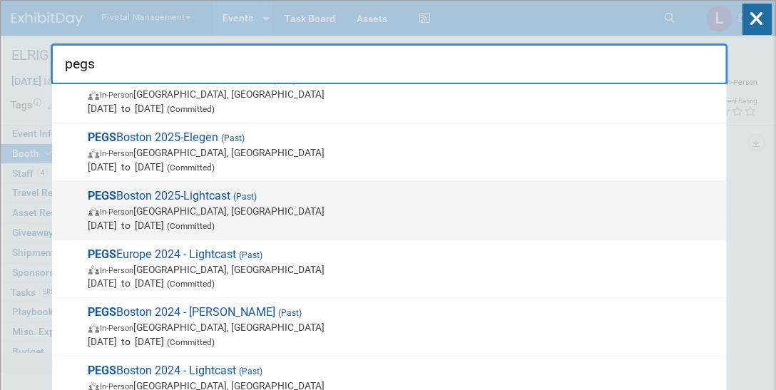
type input "pegs"
click at [158, 222] on span "May 12, 2025 to May 15, 2025 (Committed)" at bounding box center [403, 225] width 631 height 14
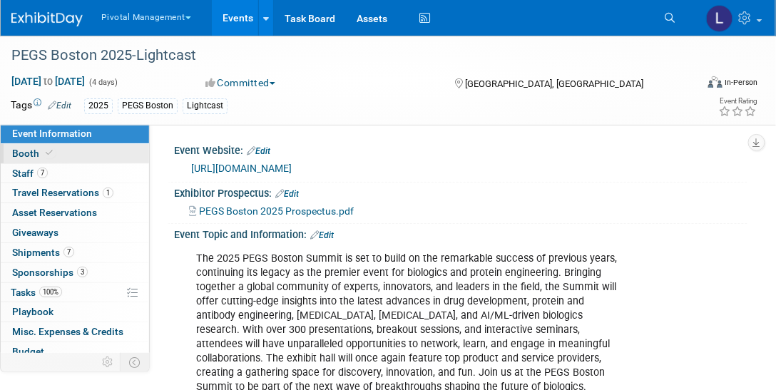
click at [36, 150] on span "Booth" at bounding box center [34, 153] width 44 height 11
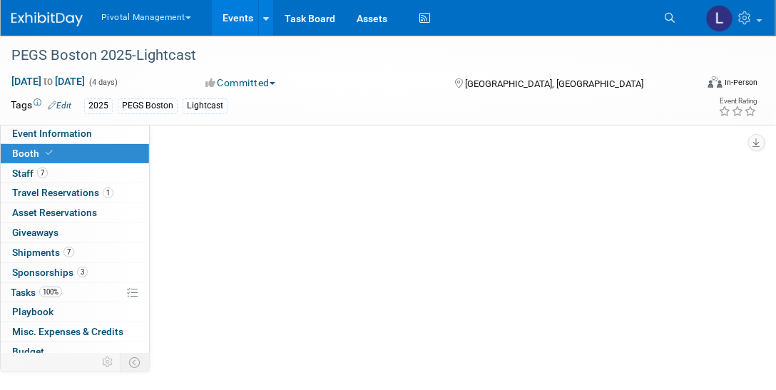
select select "Yes"
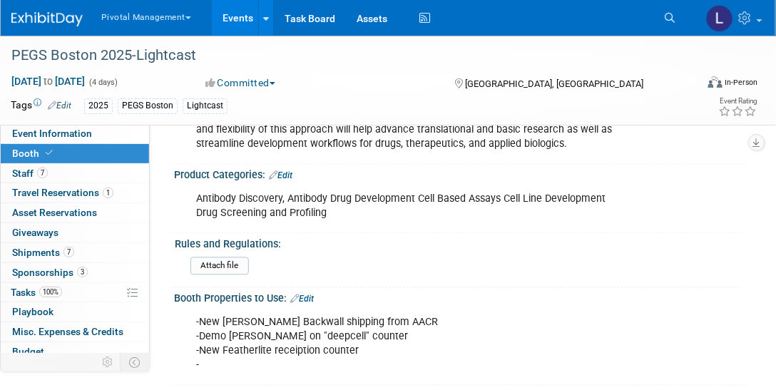
scroll to position [711, 0]
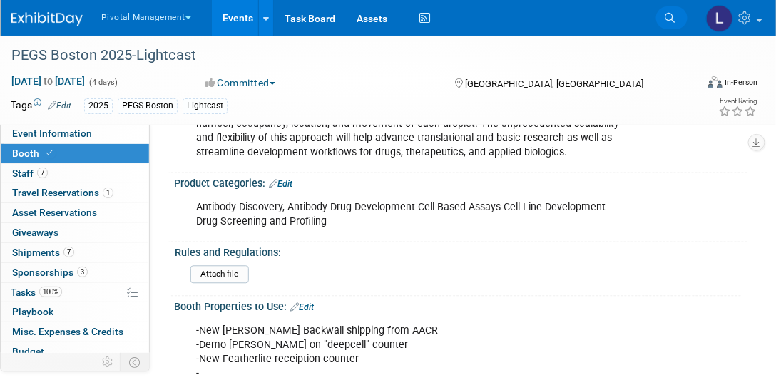
click at [671, 18] on icon at bounding box center [670, 18] width 10 height 10
click at [0, 0] on div "Recently Viewed Events: PEGS Boston 2025-Lightcast In-Person Boston, MA May 12,…" at bounding box center [0, 0] width 0 height 0
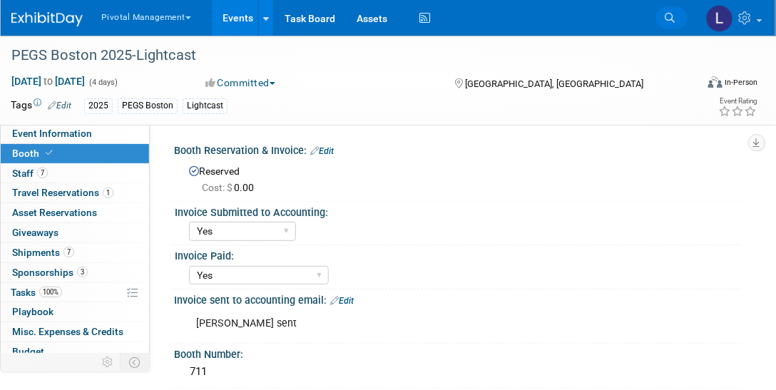
click at [671, 18] on icon at bounding box center [670, 18] width 10 height 10
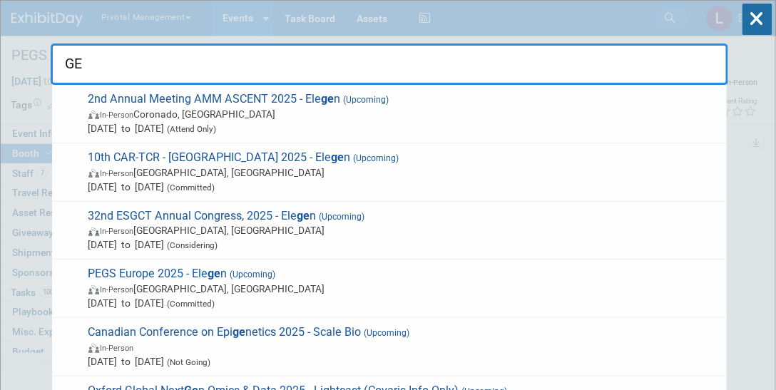
type input "G"
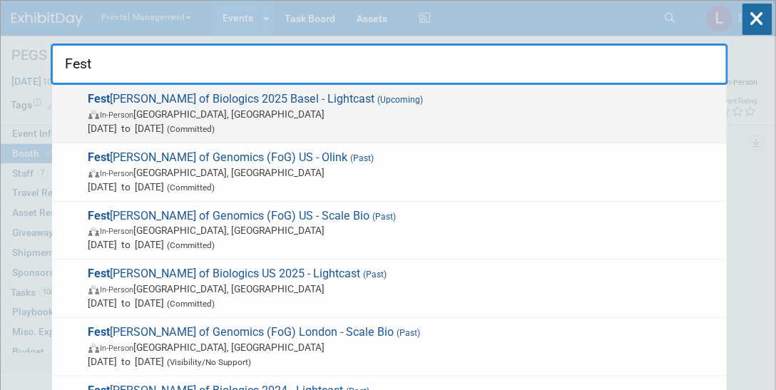
type input "Fest"
click at [273, 103] on span "Fest ival of Biologics 2025 Basel - Lightcast (Upcoming) In-Person Basel, Switz…" at bounding box center [402, 114] width 636 height 44
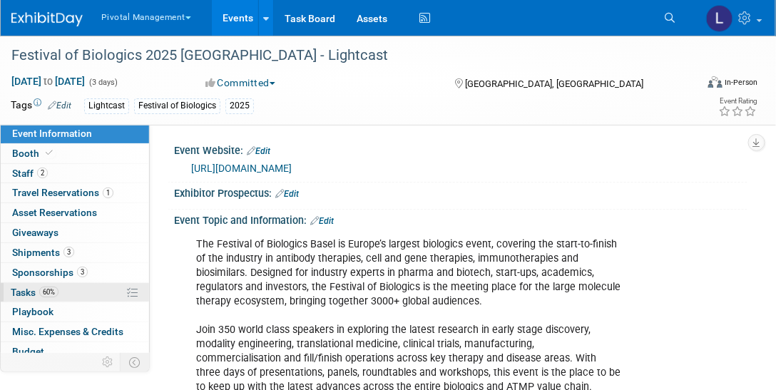
click at [34, 288] on span "Tasks 60%" at bounding box center [35, 292] width 48 height 11
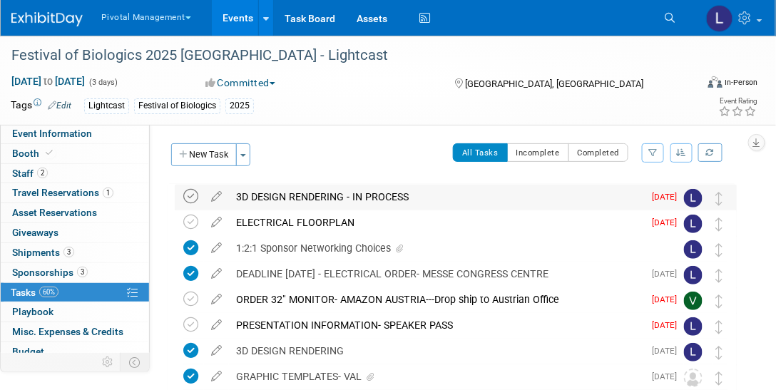
click at [195, 195] on icon at bounding box center [190, 196] width 15 height 15
click at [218, 225] on icon at bounding box center [216, 219] width 25 height 18
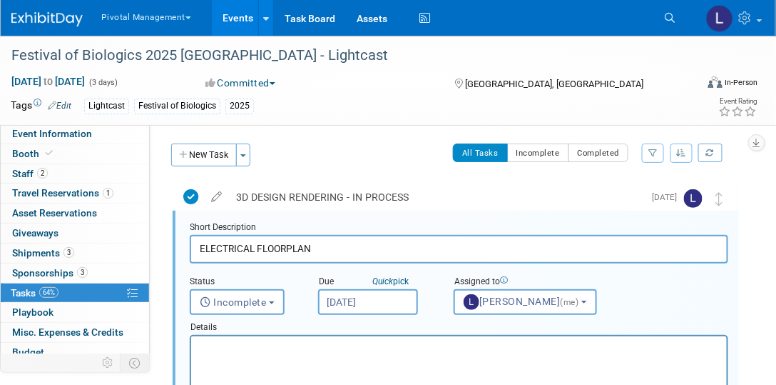
scroll to position [1, 0]
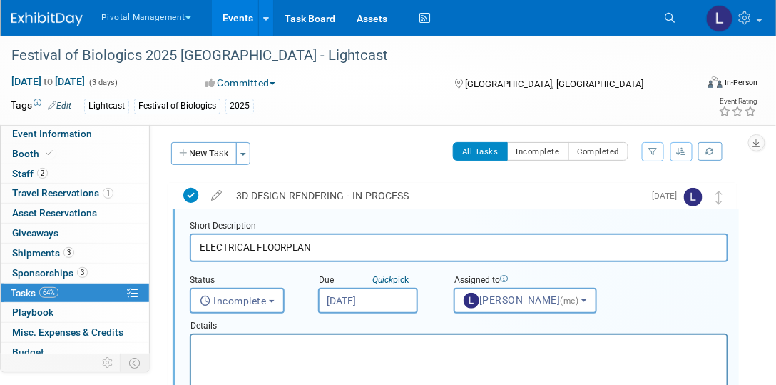
click at [337, 244] on input "ELECTRICAL FLOORPLAN" at bounding box center [459, 247] width 539 height 28
type input "ELECTRICAL FLOORPLAN-- IN PROCESS-"
click at [371, 301] on input "Aug 27, 2025" at bounding box center [368, 301] width 100 height 26
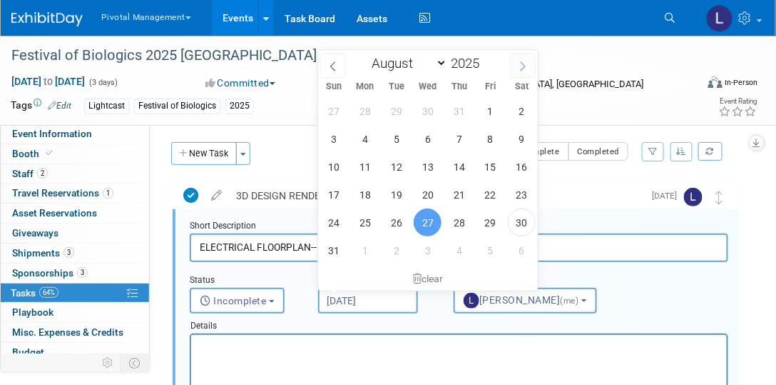
click at [528, 66] on span at bounding box center [523, 66] width 26 height 24
select select "8"
click at [368, 111] on span "1" at bounding box center [365, 111] width 28 height 28
type input "Sep 1, 2025"
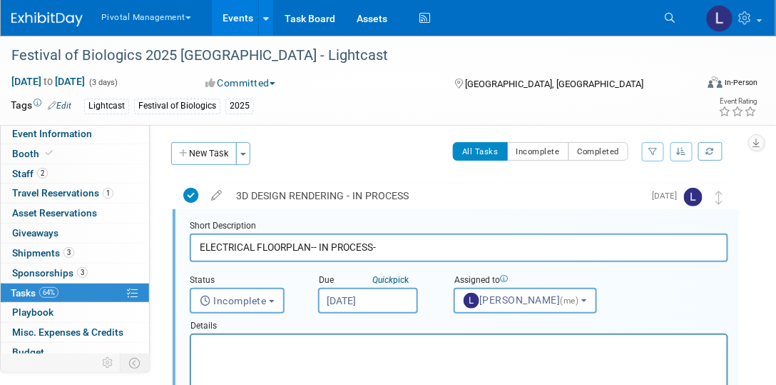
click at [252, 349] on p "Rich Text Area. Press ALT-0 for help." at bounding box center [458, 347] width 519 height 14
click at [394, 246] on input "ELECTRICAL FLOORPLAN-- IN PROCESS-" at bounding box center [459, 247] width 539 height 28
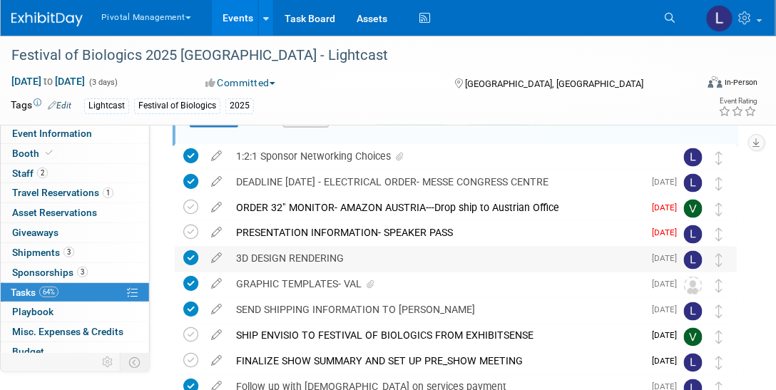
scroll to position [459, 0]
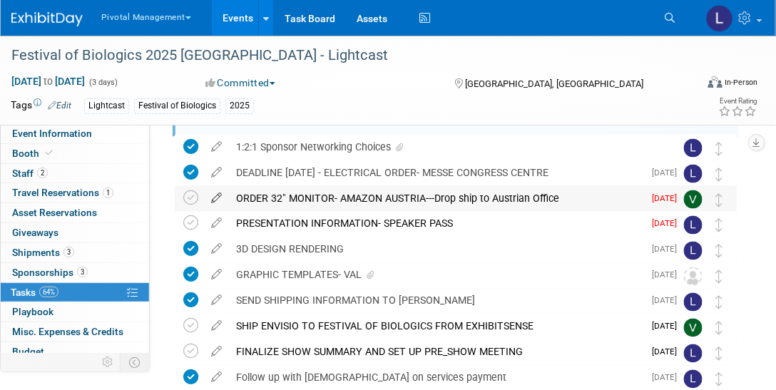
type input "ELECTRICAL FLOORPLAN-- IN PROCESS-NEED TO SEND TO CHRISTIAN"
click at [215, 199] on icon at bounding box center [216, 195] width 25 height 18
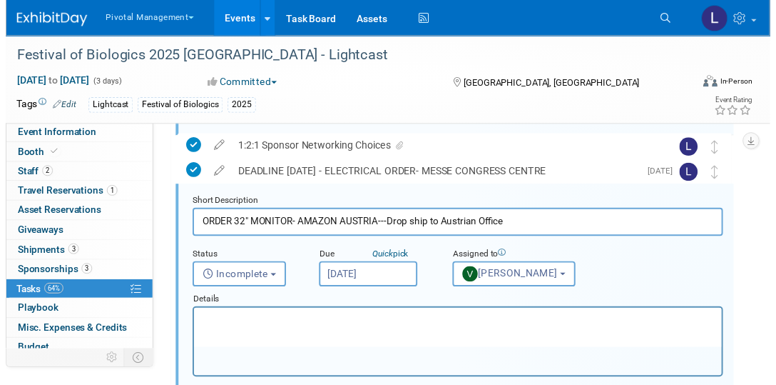
scroll to position [437, 0]
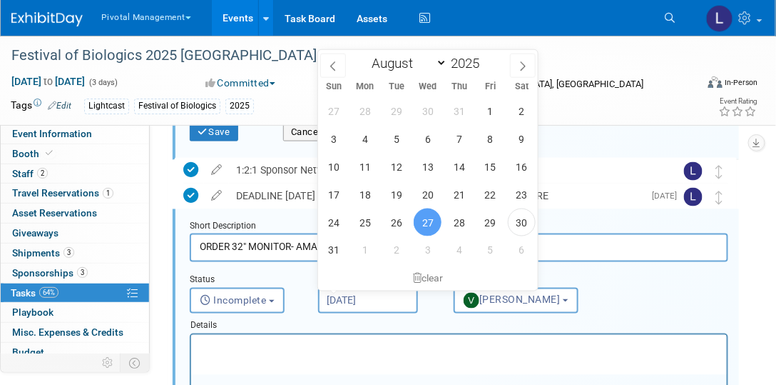
click at [344, 300] on input "Aug 27, 2025" at bounding box center [368, 301] width 100 height 26
click at [526, 71] on span at bounding box center [523, 66] width 26 height 24
select select "8"
click at [397, 102] on span "2" at bounding box center [396, 111] width 28 height 28
type input "Sep 2, 2025"
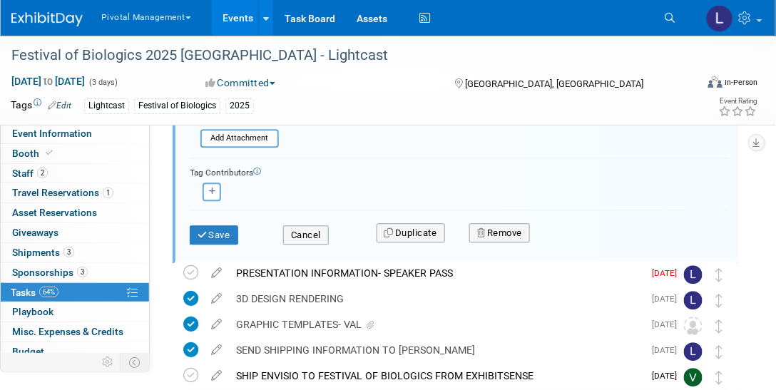
scroll to position [791, 0]
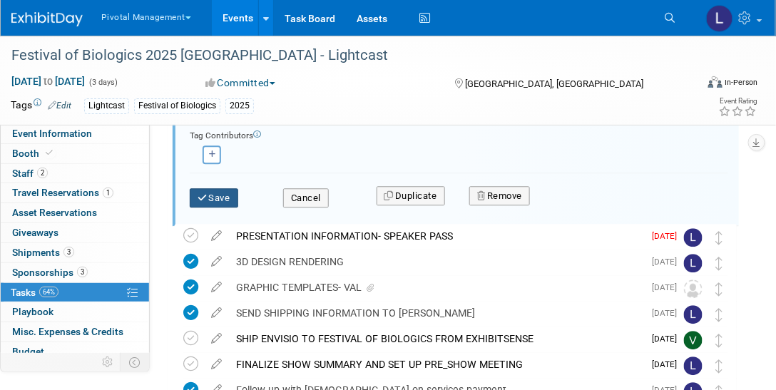
click at [231, 198] on button "Save" at bounding box center [214, 198] width 49 height 20
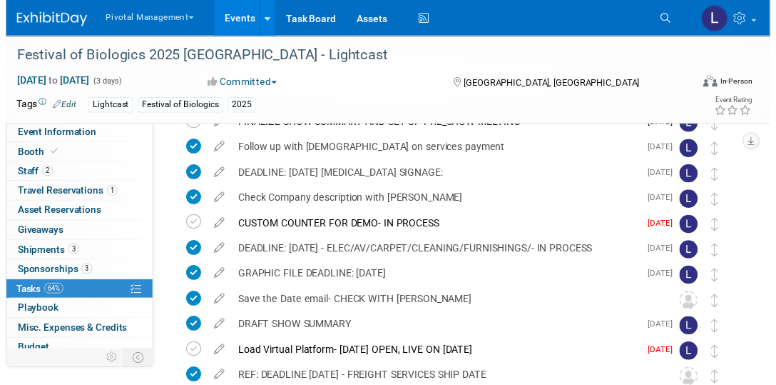
scroll to position [748, 0]
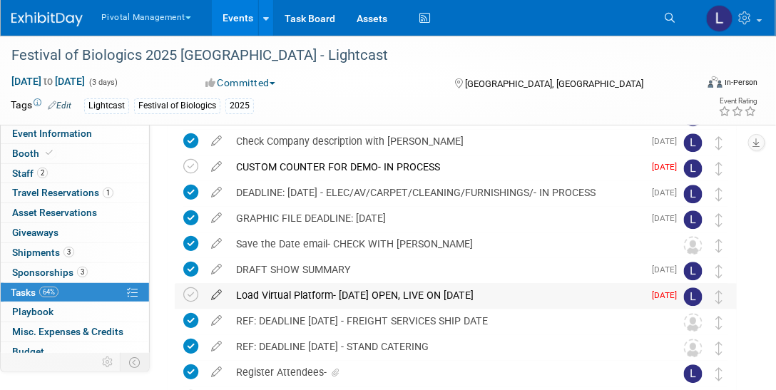
click at [220, 292] on icon at bounding box center [216, 292] width 25 height 18
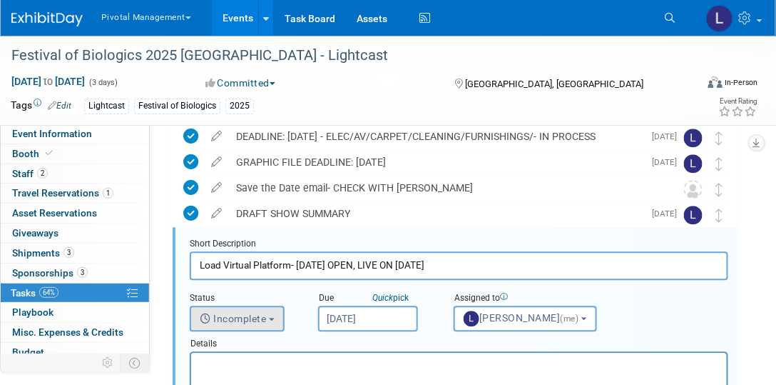
scroll to position [822, 0]
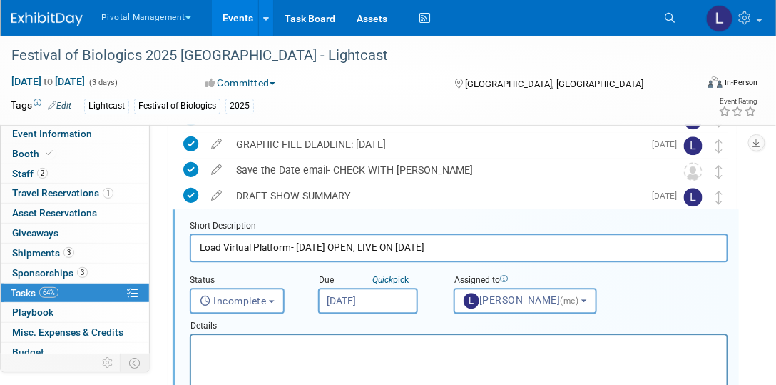
click at [275, 340] on p "Rich Text Area. Press ALT-0 for help." at bounding box center [458, 347] width 519 height 14
click at [267, 296] on span "Incomplete" at bounding box center [233, 300] width 67 height 11
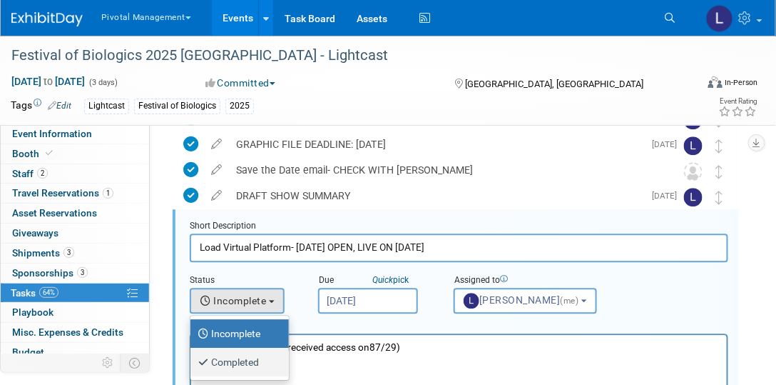
click at [248, 365] on label "Completed" at bounding box center [236, 361] width 77 height 23
click at [193, 365] on input "Completed" at bounding box center [187, 359] width 9 height 9
select select "3"
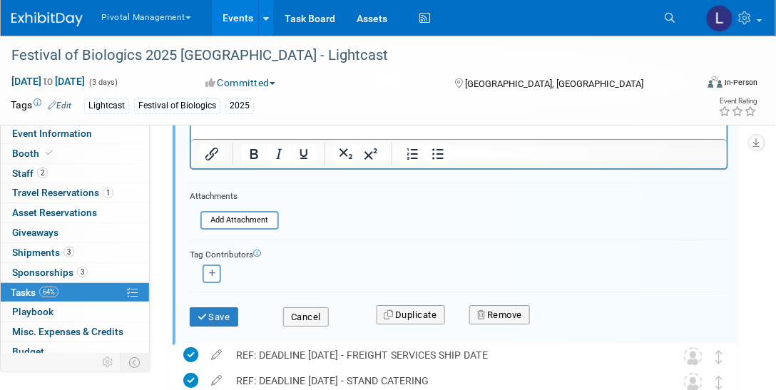
scroll to position [1122, 0]
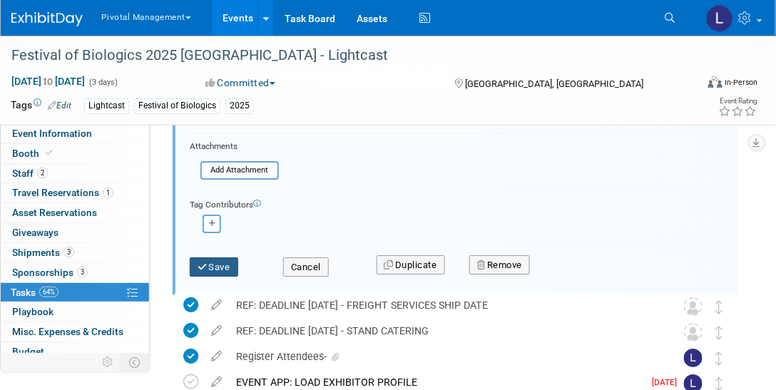
click at [224, 266] on button "Save" at bounding box center [214, 268] width 49 height 20
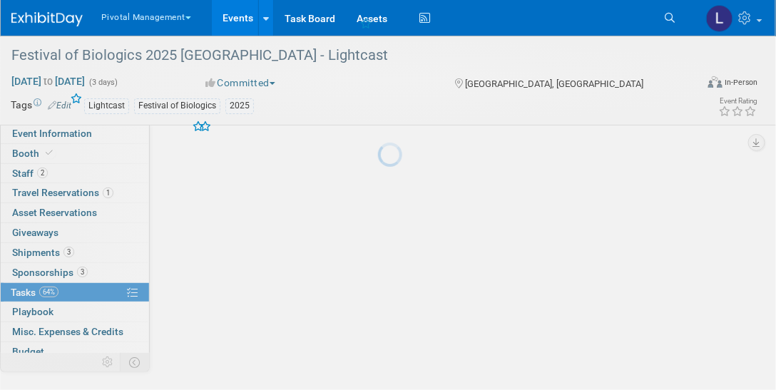
scroll to position [880, 0]
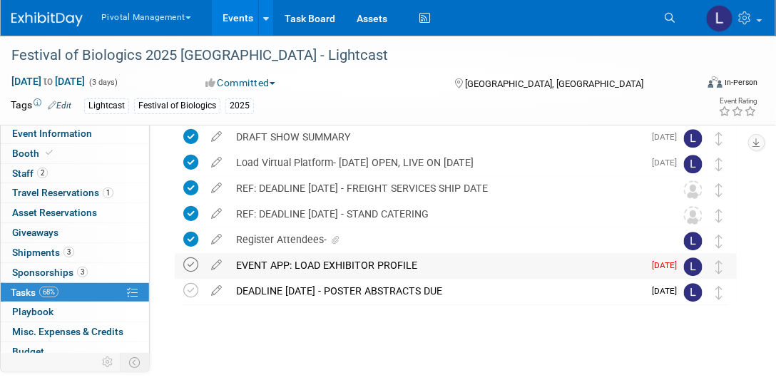
click at [193, 263] on icon at bounding box center [190, 265] width 15 height 15
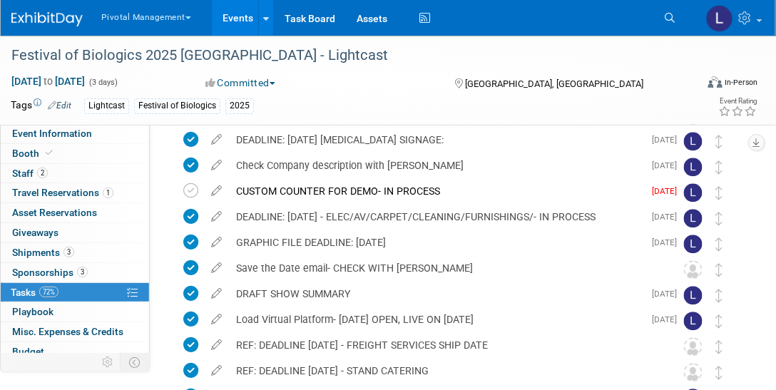
scroll to position [720, 0]
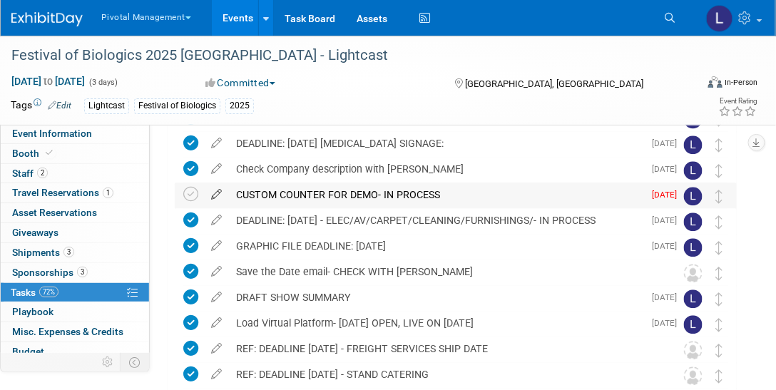
click at [219, 194] on icon at bounding box center [216, 192] width 25 height 18
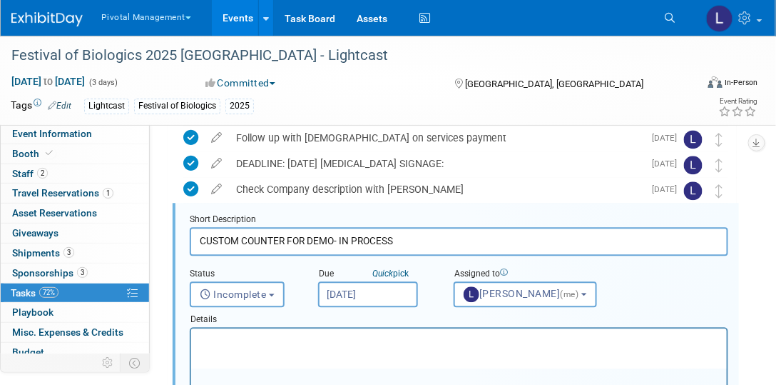
scroll to position [693, 0]
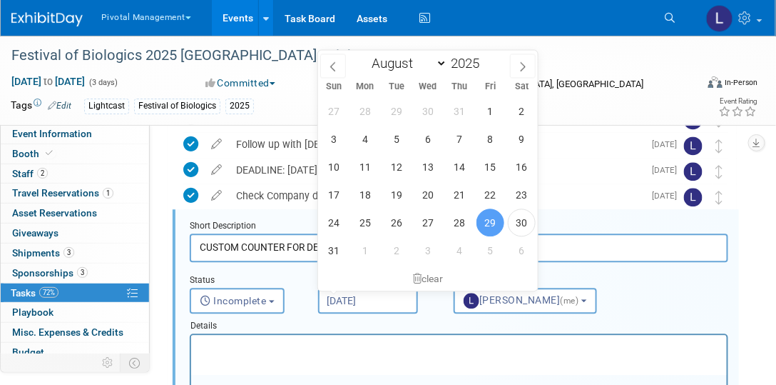
click at [380, 300] on input "Aug 29, 2025" at bounding box center [368, 301] width 100 height 26
click at [406, 256] on span "2" at bounding box center [396, 250] width 28 height 28
type input "Sep 2, 2025"
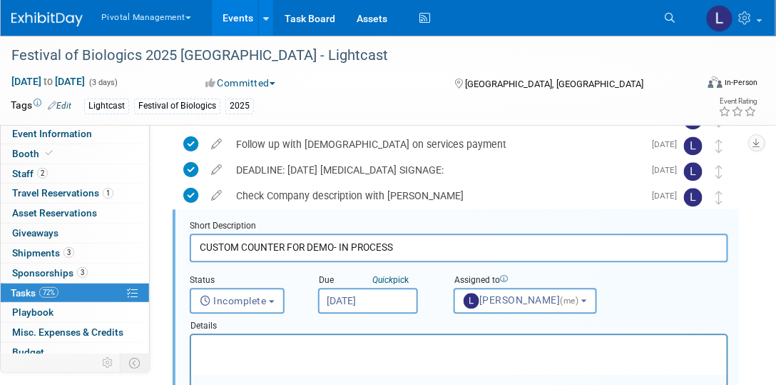
click at [433, 246] on input "CUSTOM COUNTER FOR DEMO- IN PROCESS" at bounding box center [459, 247] width 539 height 28
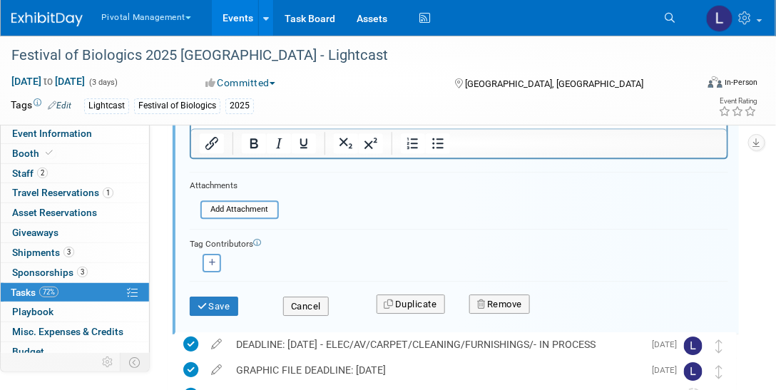
scroll to position [942, 0]
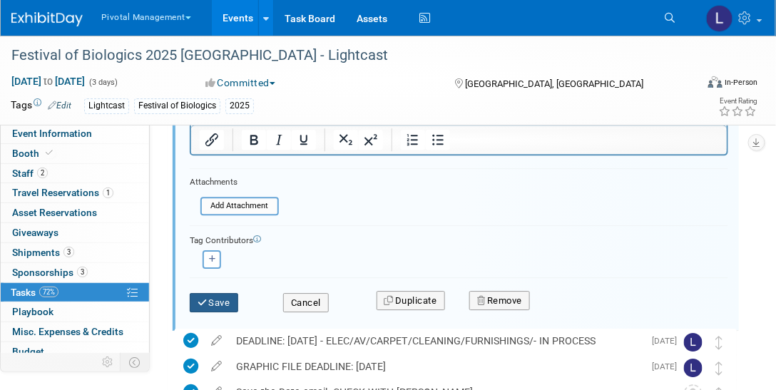
type input "CUSTOM COUNTER FOR DEMO- IN PROCESS--- WHEN SHIP?"
click at [225, 297] on button "Save" at bounding box center [214, 303] width 49 height 20
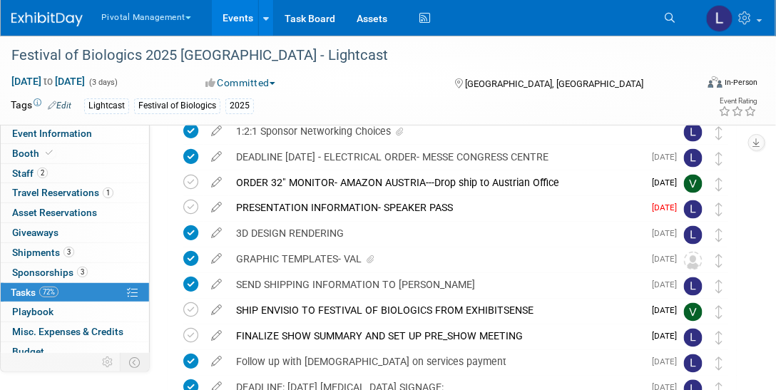
scroll to position [461, 0]
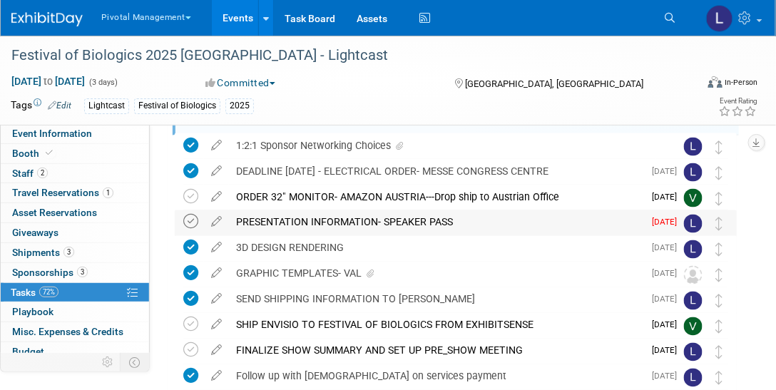
click at [193, 219] on icon at bounding box center [190, 222] width 15 height 15
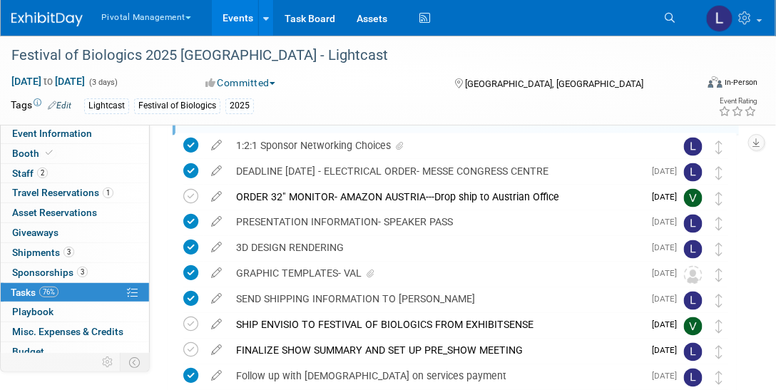
click at [52, 275] on span "Sponsorships 3" at bounding box center [50, 272] width 76 height 11
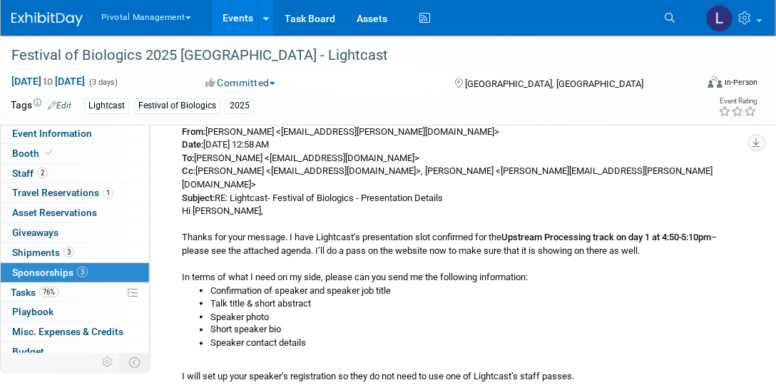
scroll to position [349, 0]
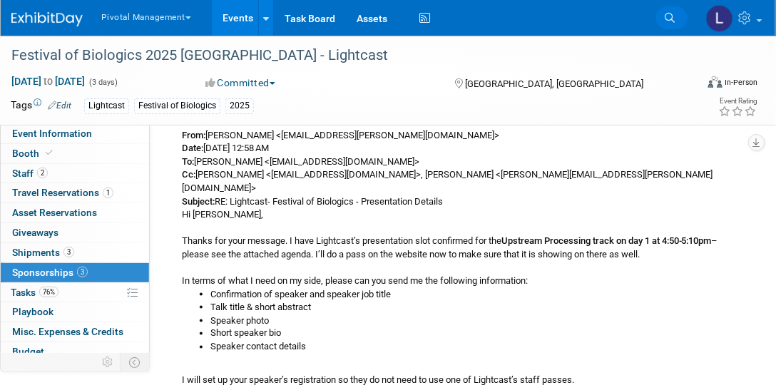
click at [674, 24] on link "Search" at bounding box center [671, 17] width 31 height 23
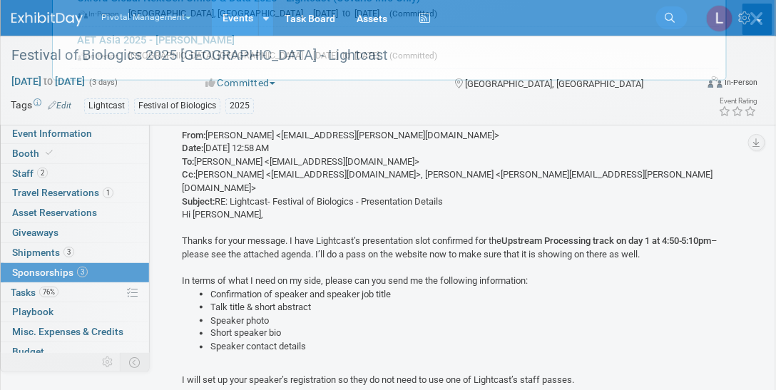
scroll to position [0, 0]
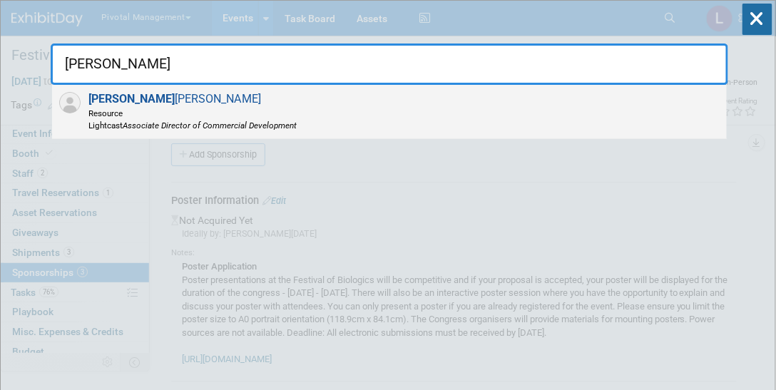
type input "carrie"
click at [197, 110] on span "Resource" at bounding box center [193, 113] width 208 height 12
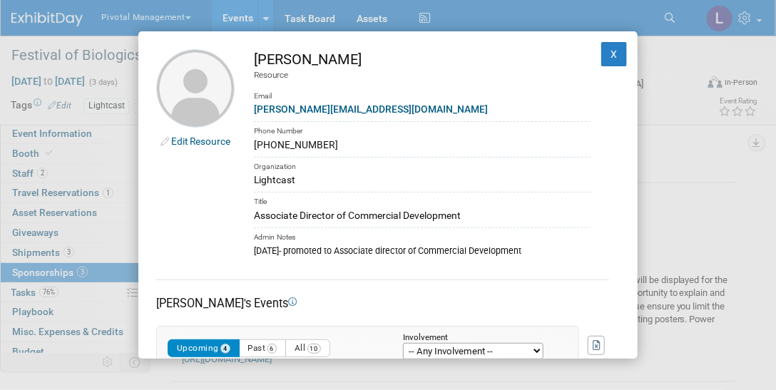
drag, startPoint x: 341, startPoint y: 146, endPoint x: 234, endPoint y: 144, distance: 107.0
click at [235, 144] on td "Carrie Maynard Resource Email c.maynard@lightcastd.com Phone Number +4412233627…" at bounding box center [413, 153] width 356 height 208
click at [356, 108] on link "c.maynard@lightcastd.com" at bounding box center [371, 108] width 234 height 11
drag, startPoint x: 449, startPoint y: 112, endPoint x: 390, endPoint y: 103, distance: 59.8
click at [449, 112] on div "c.maynard@lightcastd.com" at bounding box center [422, 109] width 337 height 15
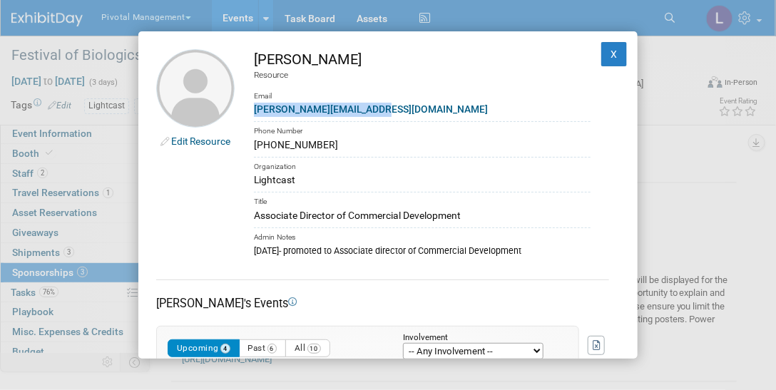
drag, startPoint x: 255, startPoint y: 145, endPoint x: 330, endPoint y: 146, distance: 75.6
click at [330, 146] on div "+441223362778" at bounding box center [422, 145] width 337 height 15
copy div "+441223362778"
click at [609, 54] on button "X" at bounding box center [614, 54] width 26 height 24
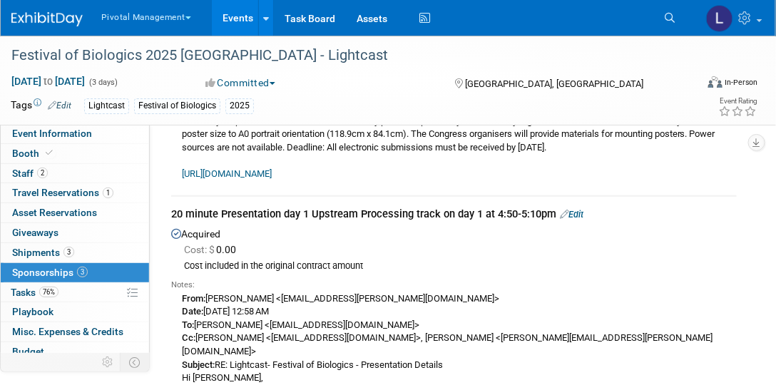
scroll to position [178, 0]
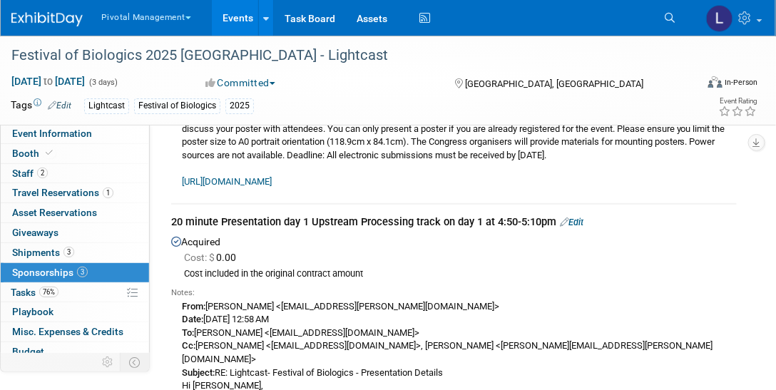
click at [579, 218] on link "Edit" at bounding box center [572, 222] width 24 height 11
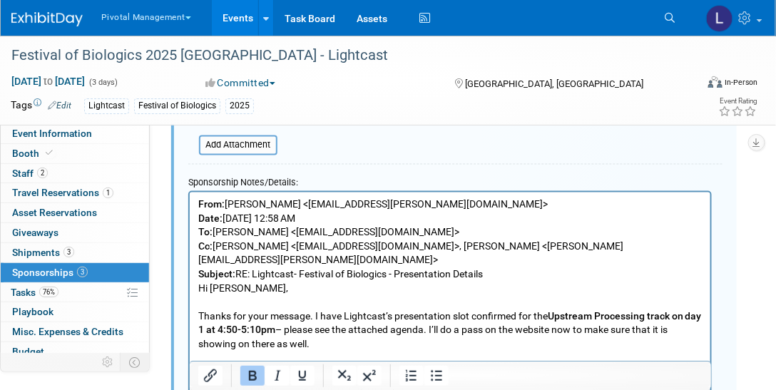
scroll to position [584, 0]
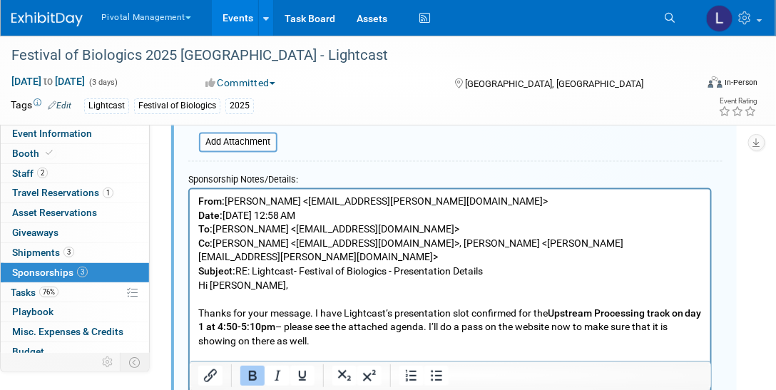
click at [198, 203] on b "From:" at bounding box center [211, 200] width 26 height 11
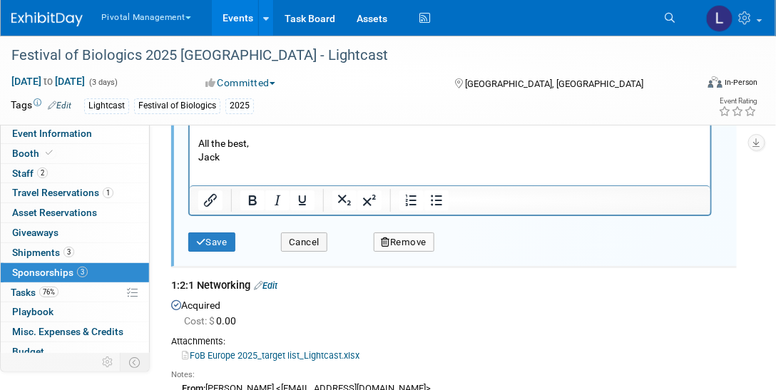
scroll to position [1182, 0]
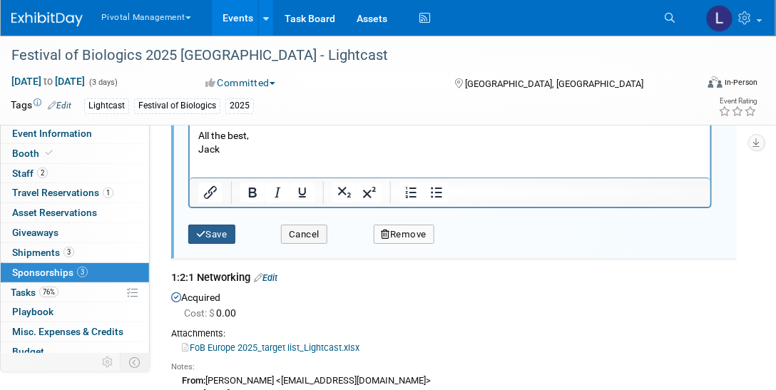
click at [202, 230] on icon "submit" at bounding box center [201, 234] width 10 height 9
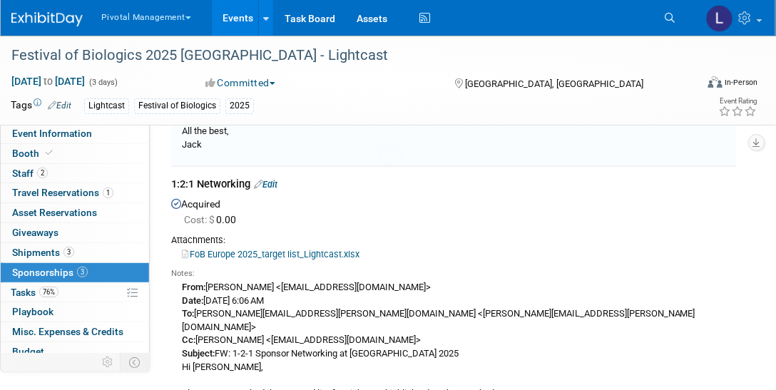
scroll to position [219, 0]
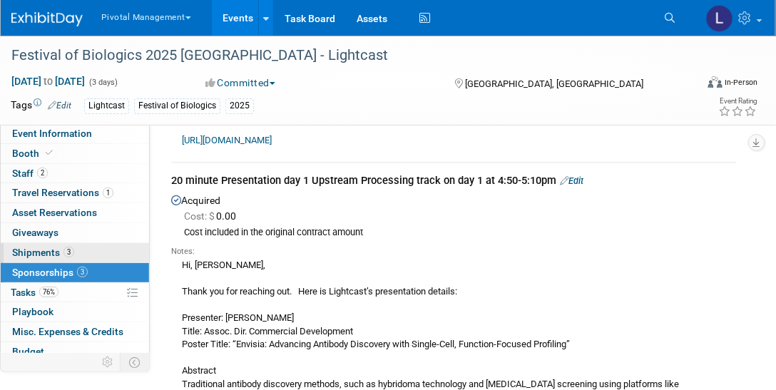
click at [37, 248] on span "Shipments 3" at bounding box center [43, 252] width 62 height 11
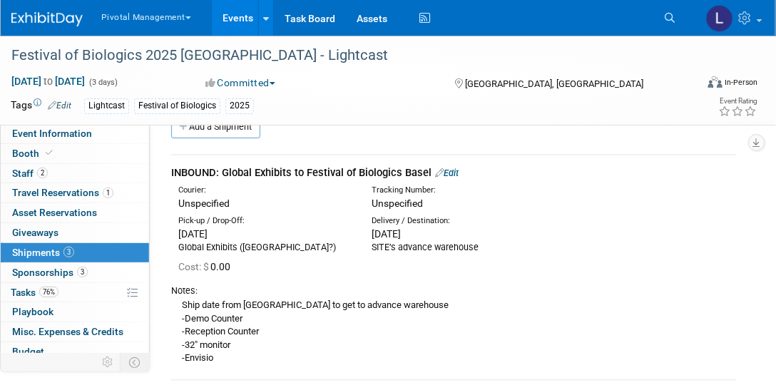
scroll to position [0, 0]
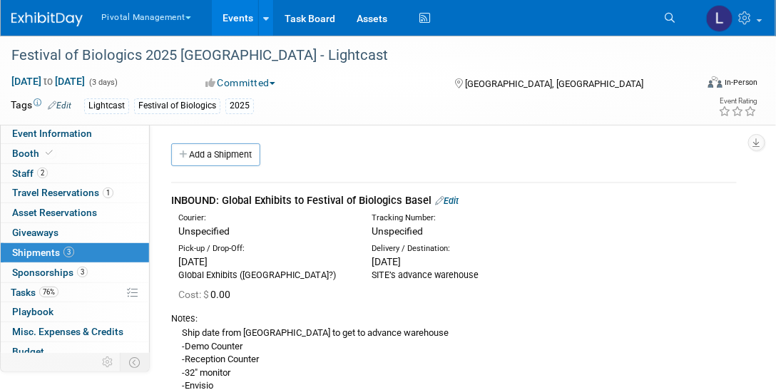
click at [457, 199] on link "Edit" at bounding box center [447, 200] width 24 height 11
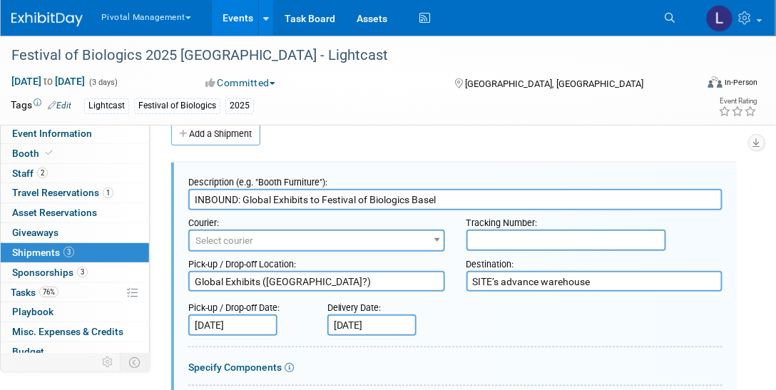
drag, startPoint x: 263, startPoint y: 279, endPoint x: 317, endPoint y: 281, distance: 53.6
click at [317, 281] on textarea "Global Exhibits (UK?)" at bounding box center [316, 281] width 257 height 21
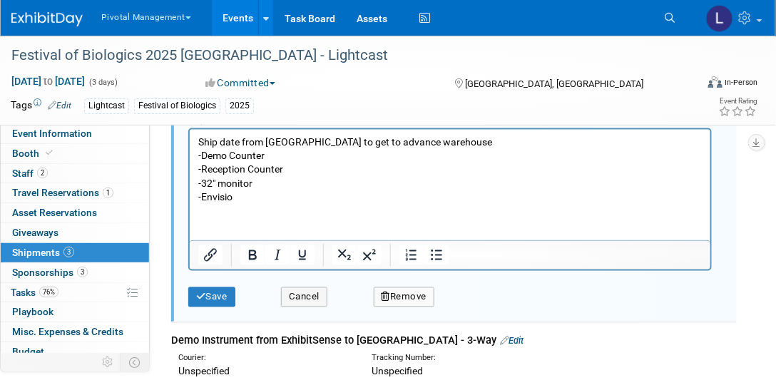
scroll to position [532, 0]
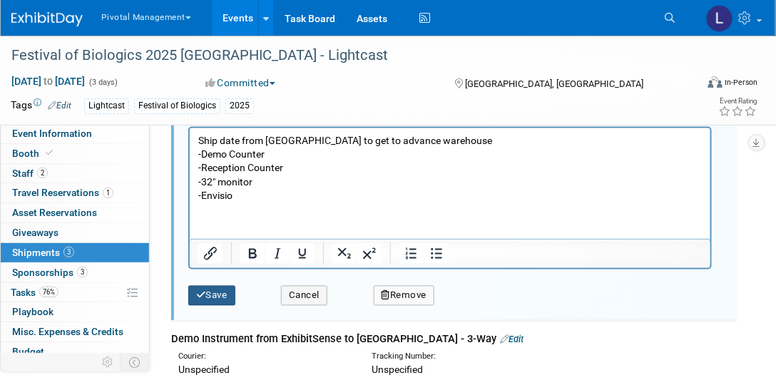
type textarea "Global Exhibits - Austria"
click at [218, 286] on button "Save" at bounding box center [211, 296] width 47 height 20
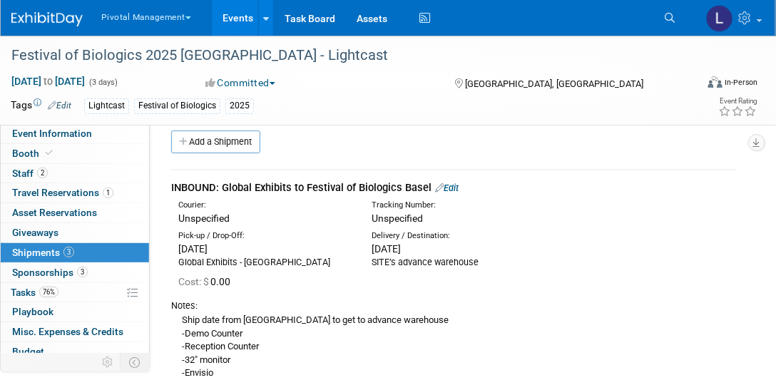
scroll to position [12, 0]
click at [215, 146] on link "Add a Shipment" at bounding box center [215, 142] width 89 height 23
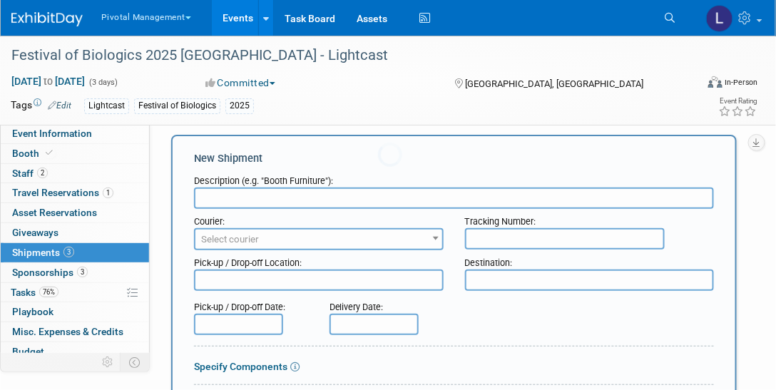
scroll to position [0, 0]
click at [27, 288] on span "Tasks 76%" at bounding box center [35, 292] width 48 height 11
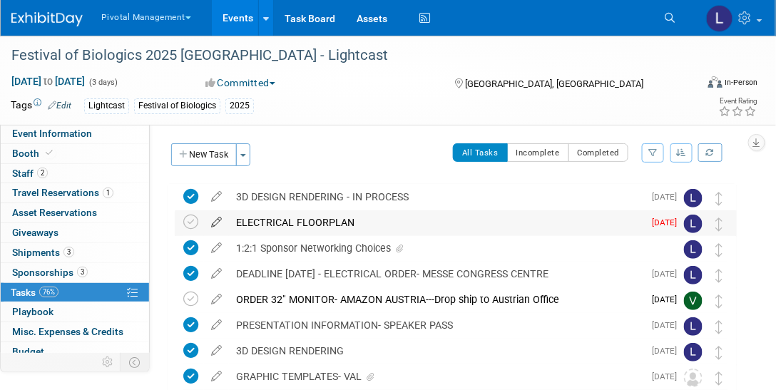
click at [220, 222] on icon at bounding box center [216, 219] width 25 height 18
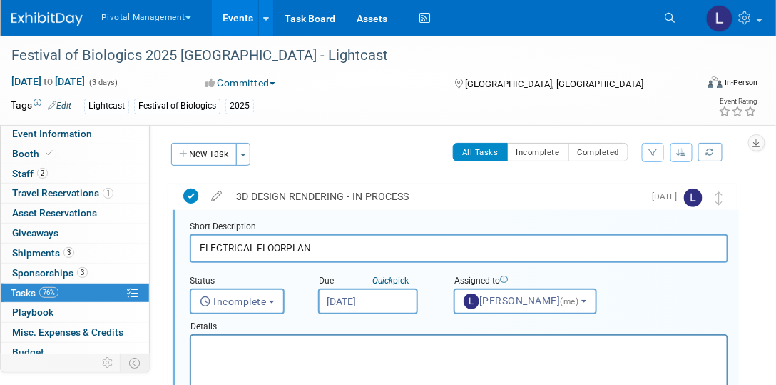
scroll to position [1, 0]
type input "ELECTRICAL FLOORPLAN--IN PROCESS--- NEED TO UPDATE"
click at [378, 303] on input "Aug 27, 2025" at bounding box center [368, 301] width 100 height 26
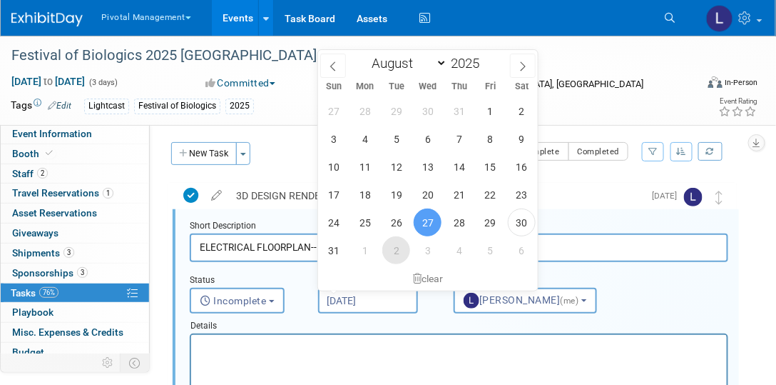
click at [399, 250] on span "2" at bounding box center [396, 250] width 28 height 28
type input "Sep 2, 2025"
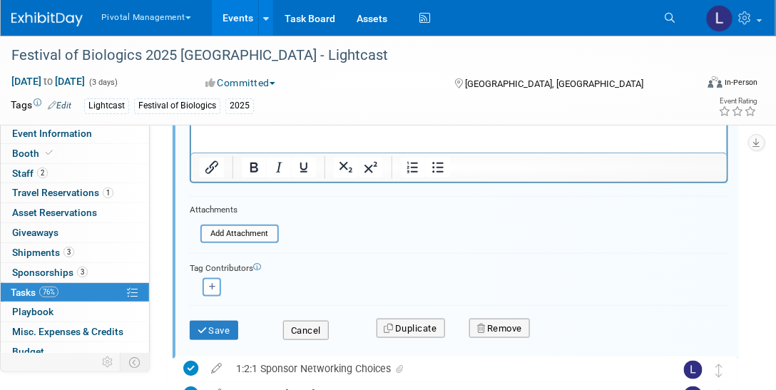
scroll to position [335, 0]
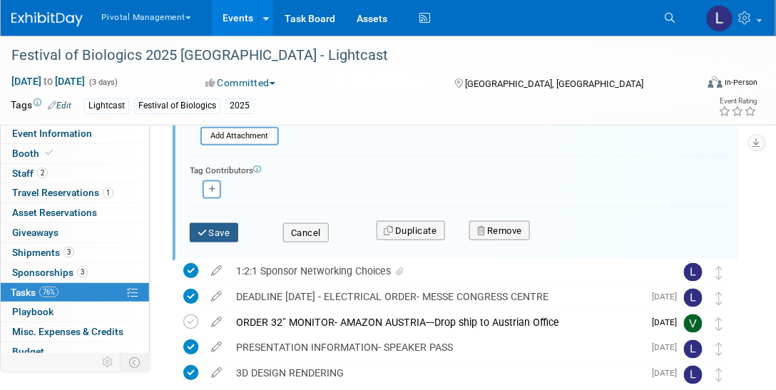
click at [231, 235] on button "Save" at bounding box center [214, 233] width 49 height 20
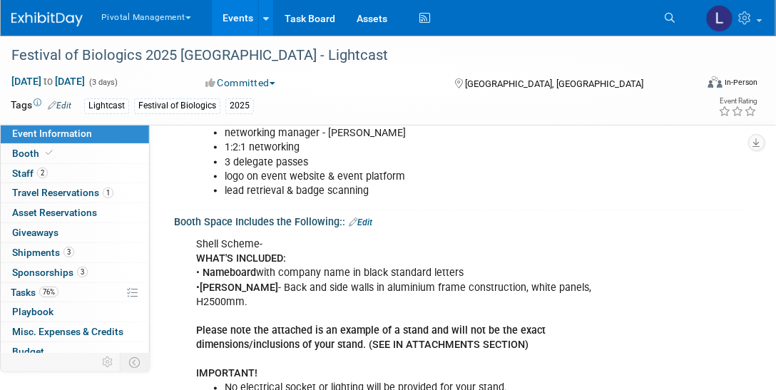
scroll to position [405, 0]
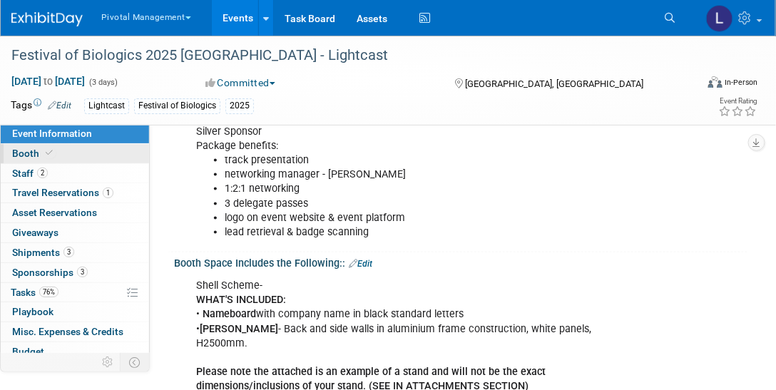
drag, startPoint x: 43, startPoint y: 152, endPoint x: 51, endPoint y: 148, distance: 8.6
click at [43, 152] on span at bounding box center [49, 153] width 13 height 11
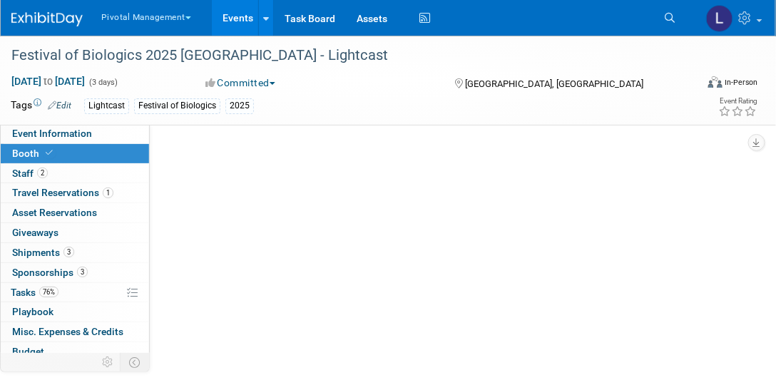
select select "Yes"
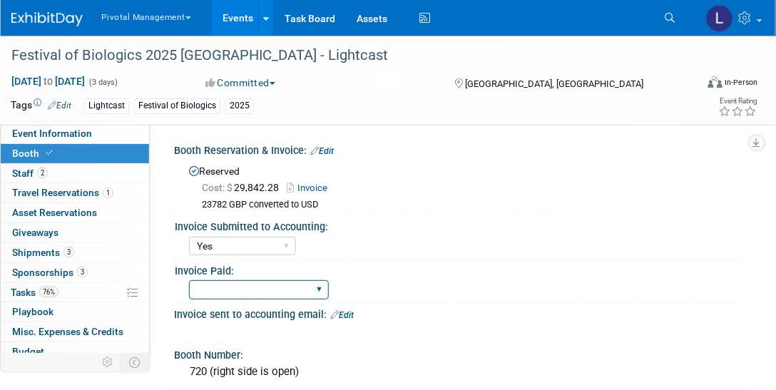
click at [317, 285] on select "Yes No Submitted to Accounting" at bounding box center [259, 289] width 140 height 19
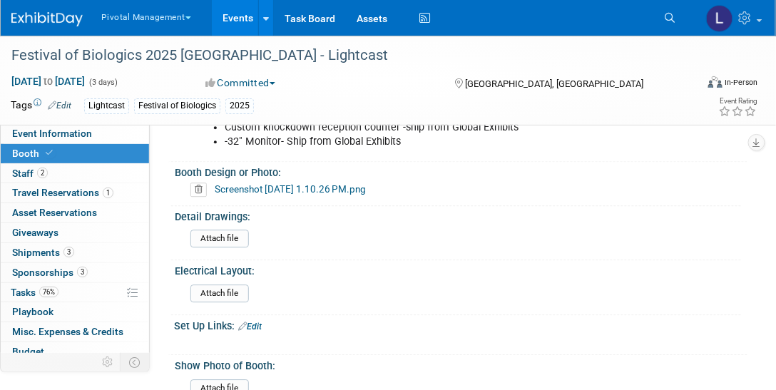
scroll to position [872, 0]
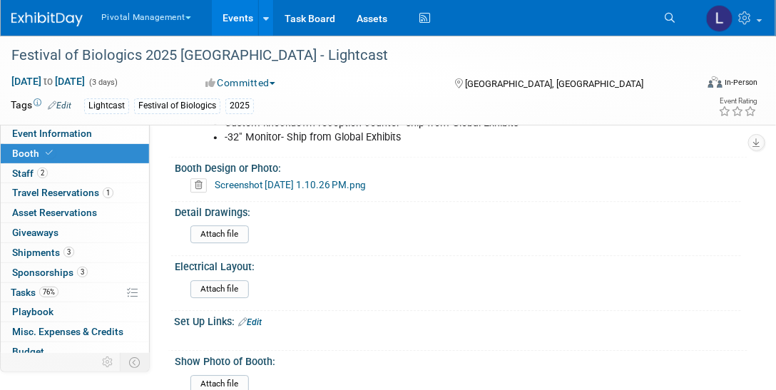
click at [291, 179] on link "Screenshot [DATE] 1.10.26 PM.png" at bounding box center [290, 184] width 151 height 11
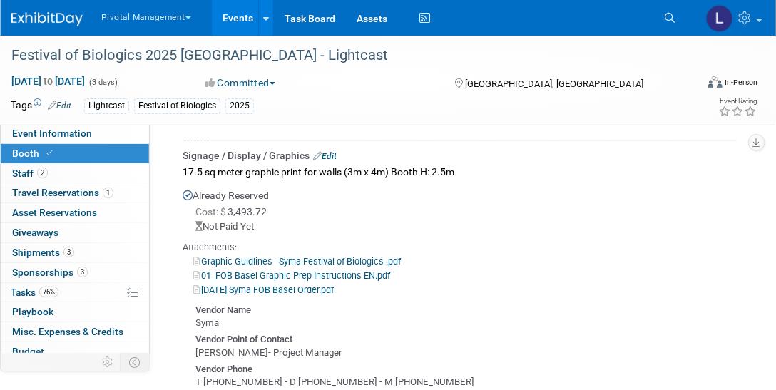
scroll to position [1804, 0]
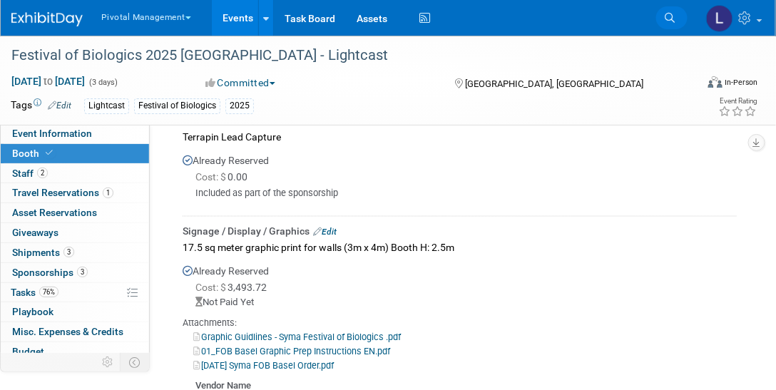
click at [672, 18] on icon at bounding box center [670, 18] width 10 height 10
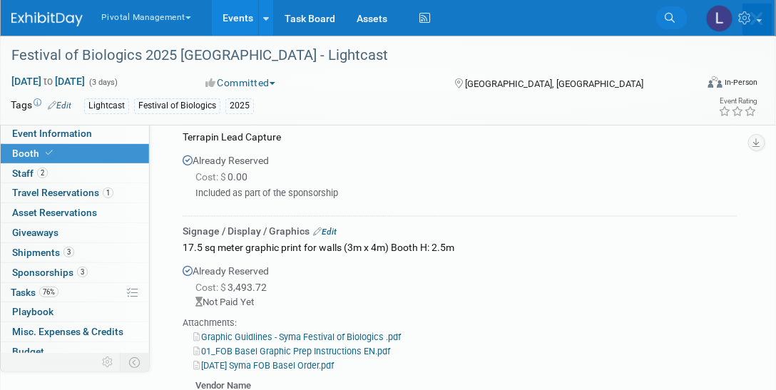
scroll to position [0, 0]
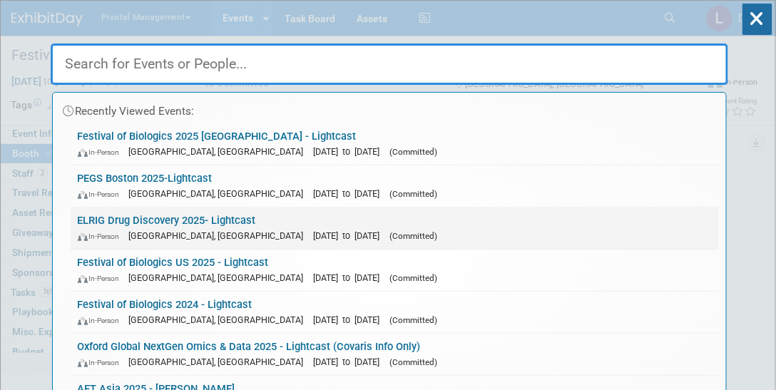
click at [210, 219] on link "ELRIG Drug Discovery 2025- Lightcast In-Person England, United Kingdom Oct 21, …" at bounding box center [395, 228] width 649 height 41
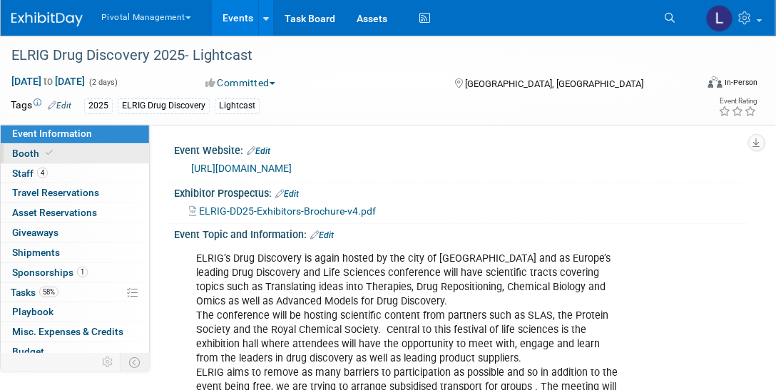
click at [12, 153] on span "Booth" at bounding box center [34, 153] width 44 height 11
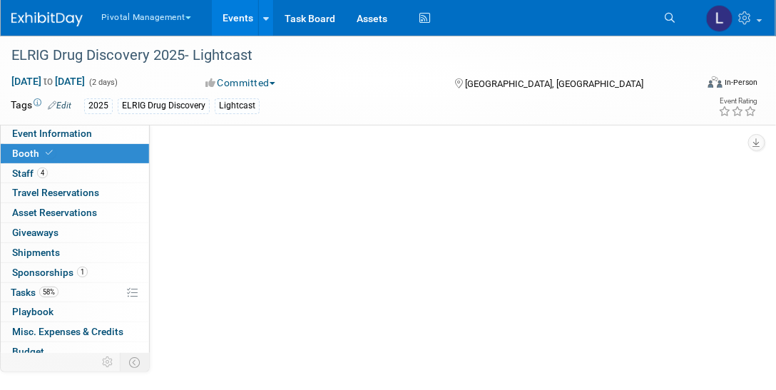
select select "Yes"
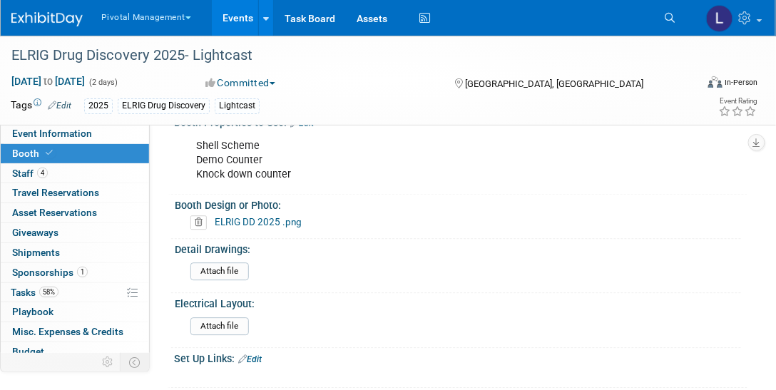
scroll to position [840, 0]
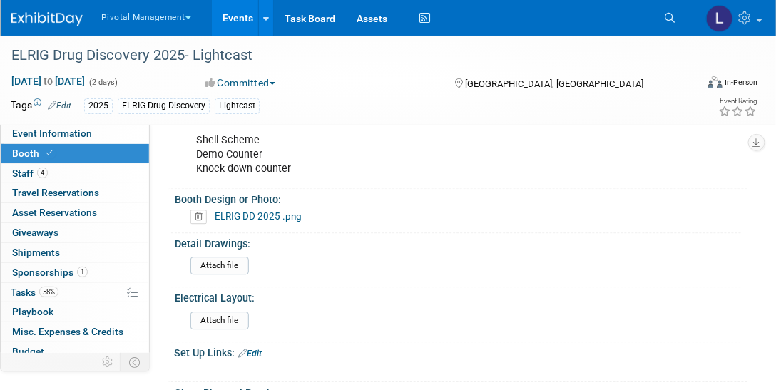
click at [252, 210] on link "ELRIG DD 2025 .png" at bounding box center [258, 215] width 87 height 11
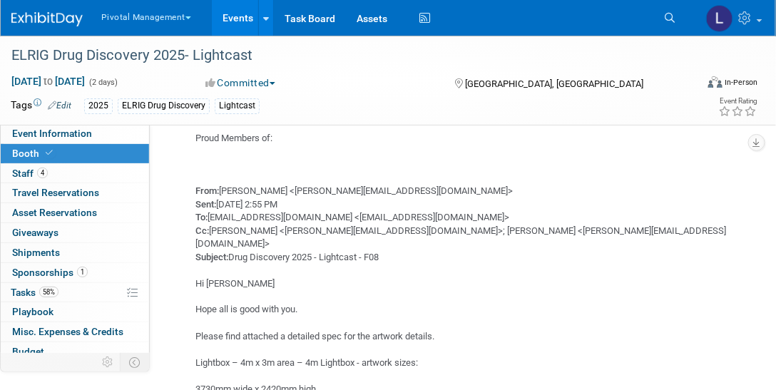
scroll to position [4524, 0]
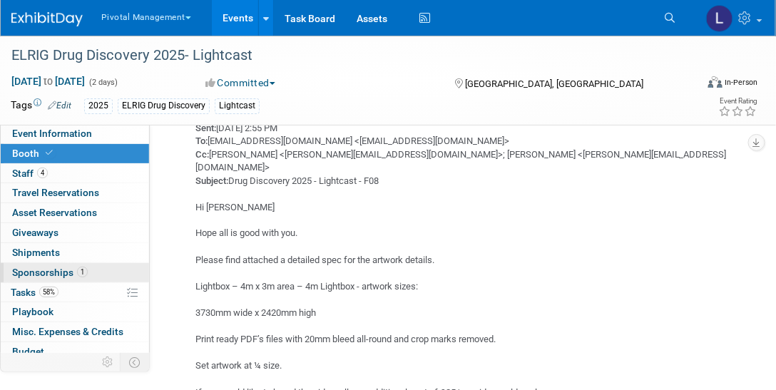
click at [46, 274] on span "Sponsorships 1" at bounding box center [50, 272] width 76 height 11
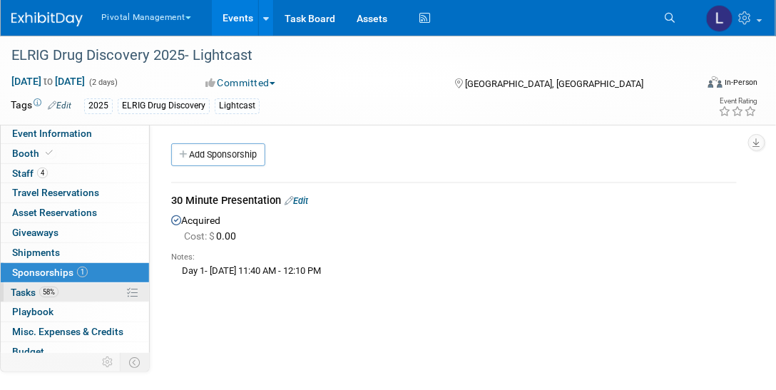
click at [32, 291] on span "Tasks 58%" at bounding box center [35, 292] width 48 height 11
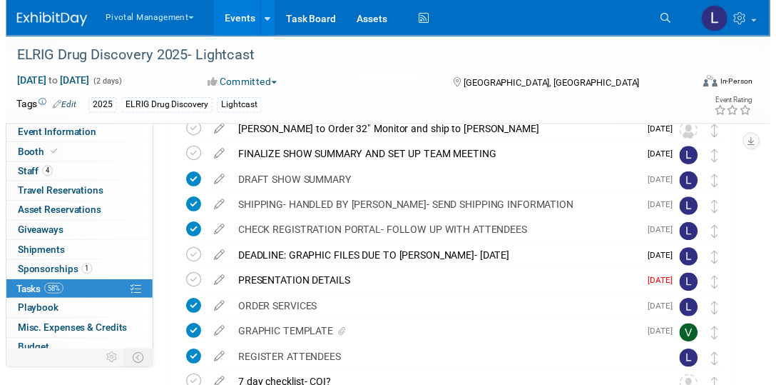
scroll to position [168, 0]
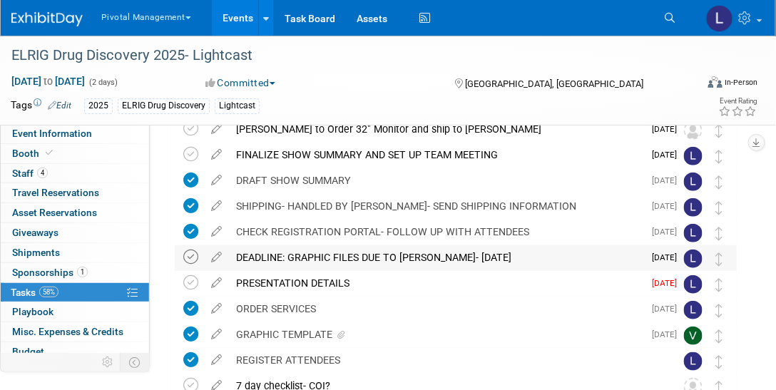
click at [196, 255] on icon at bounding box center [190, 257] width 15 height 15
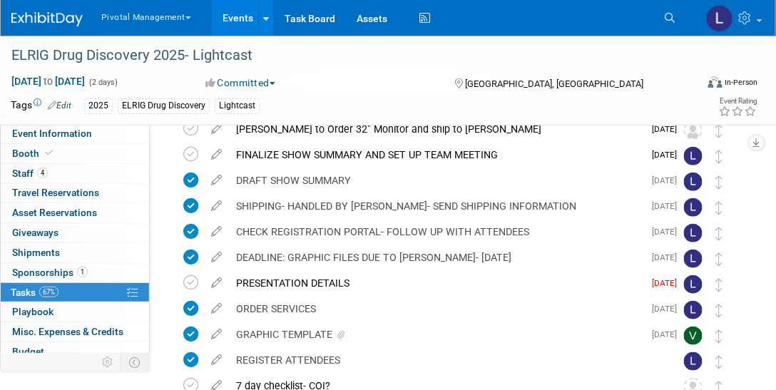
click at [219, 255] on icon at bounding box center [216, 254] width 25 height 18
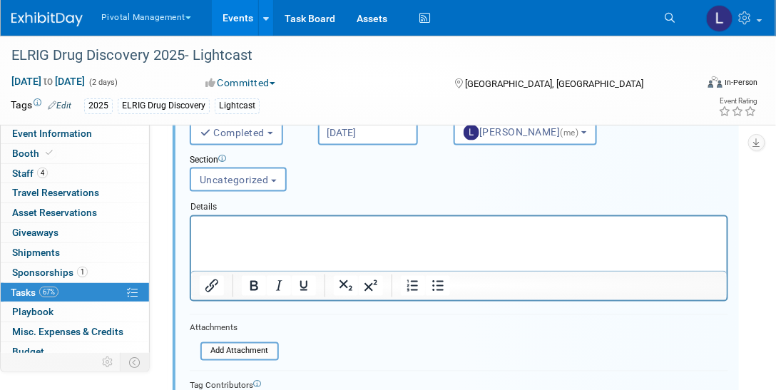
scroll to position [417, 0]
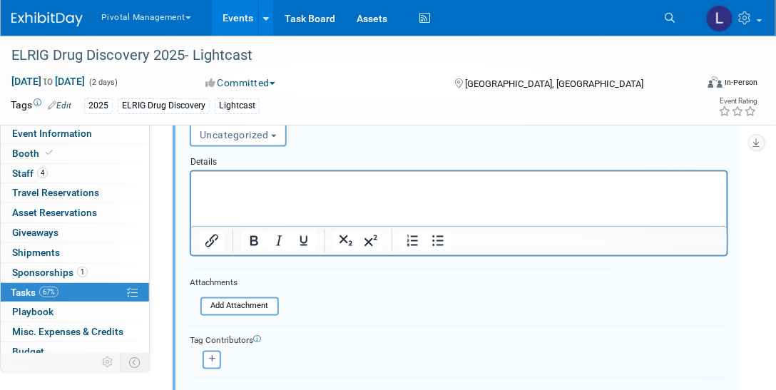
drag, startPoint x: 778, startPoint y: 132, endPoint x: 488, endPoint y: 44, distance: 302.7
click at [293, 181] on p "Rich Text Area. Press ALT-0 for help." at bounding box center [458, 184] width 519 height 14
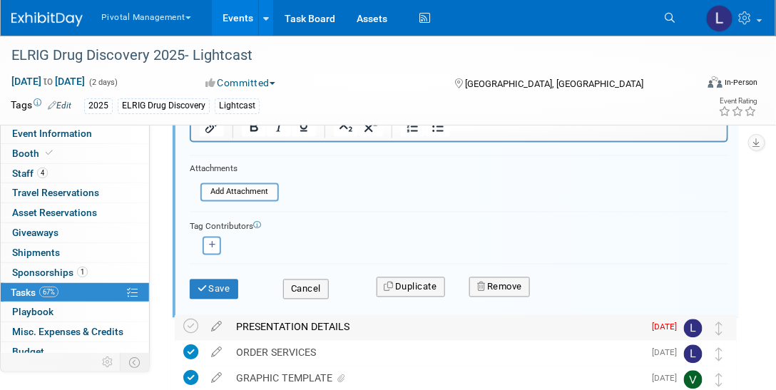
scroll to position [541, 0]
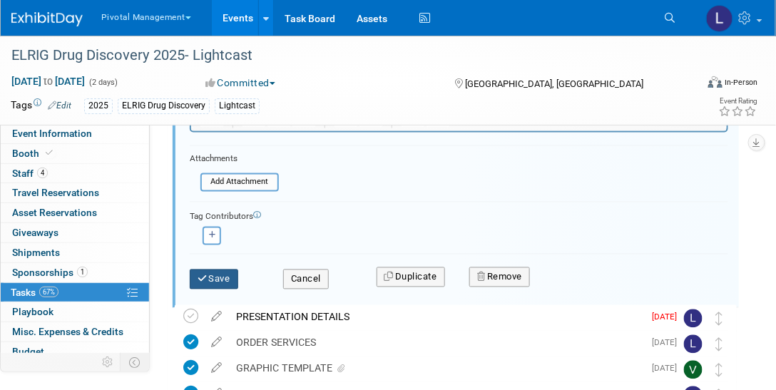
click at [215, 273] on button "Save" at bounding box center [214, 280] width 49 height 20
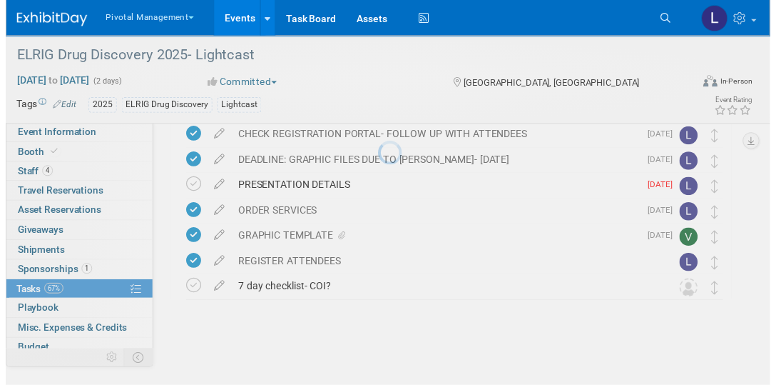
scroll to position [263, 0]
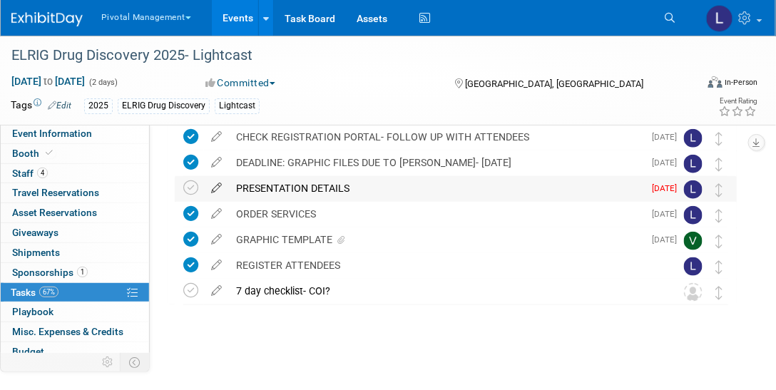
click at [215, 183] on icon at bounding box center [216, 185] width 25 height 18
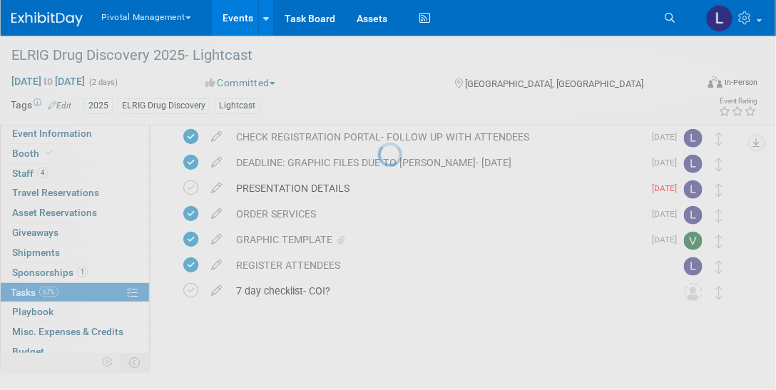
select select "7"
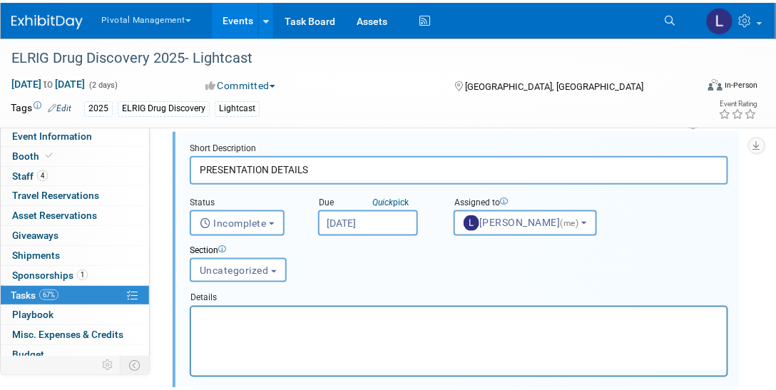
scroll to position [361, 0]
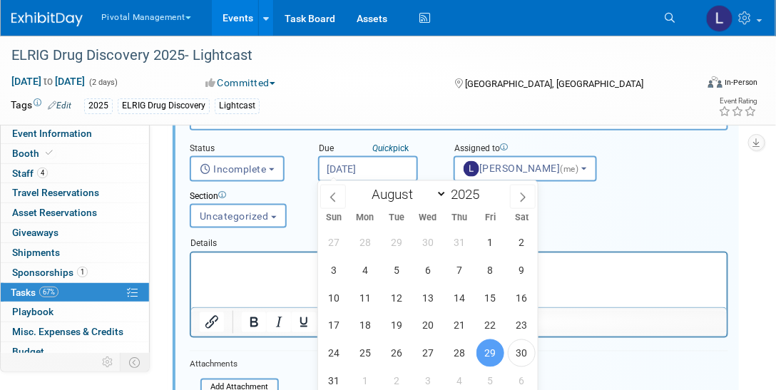
click at [380, 171] on input "Aug 29, 2025" at bounding box center [368, 169] width 100 height 26
drag, startPoint x: 390, startPoint y: 382, endPoint x: 395, endPoint y: 376, distance: 7.6
click at [390, 382] on span "2" at bounding box center [396, 381] width 28 height 28
type input "Sep 2, 2025"
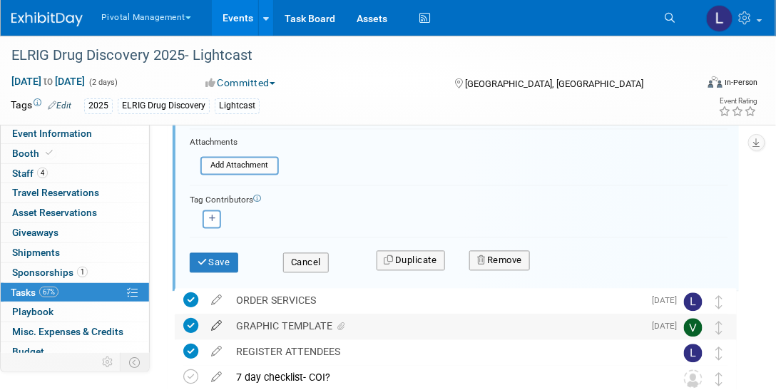
scroll to position [623, 0]
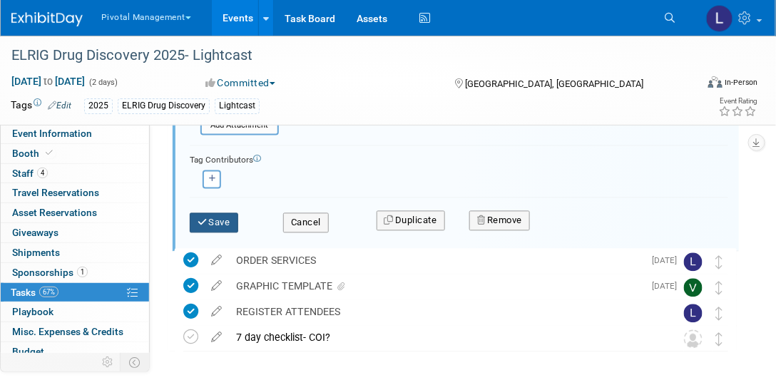
click at [210, 213] on button "Save" at bounding box center [214, 223] width 49 height 20
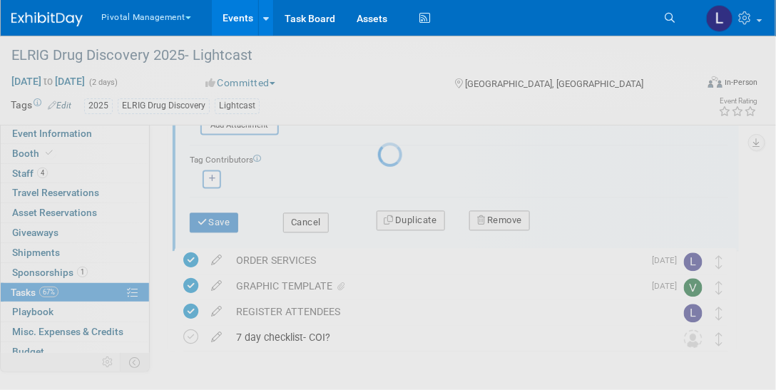
click at [378, 220] on div at bounding box center [388, 195] width 20 height 390
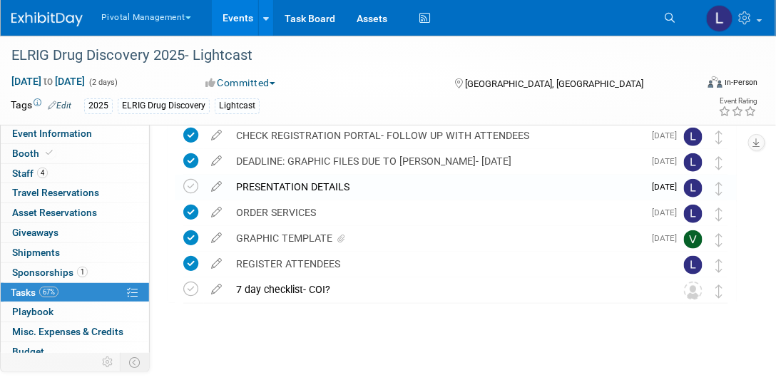
scroll to position [263, 0]
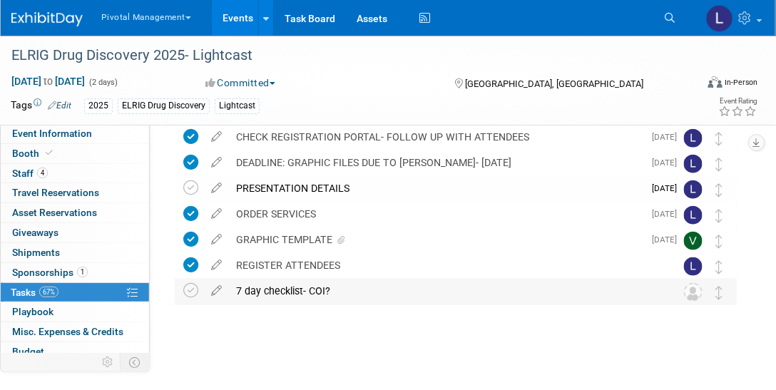
click at [286, 288] on div "7 day checklist- COI?" at bounding box center [442, 291] width 427 height 24
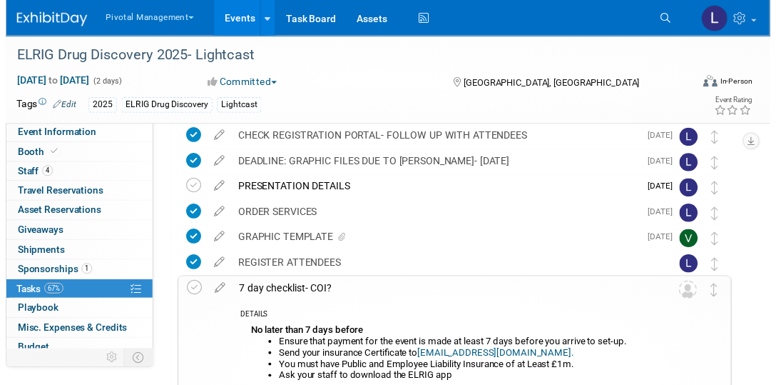
scroll to position [366, 0]
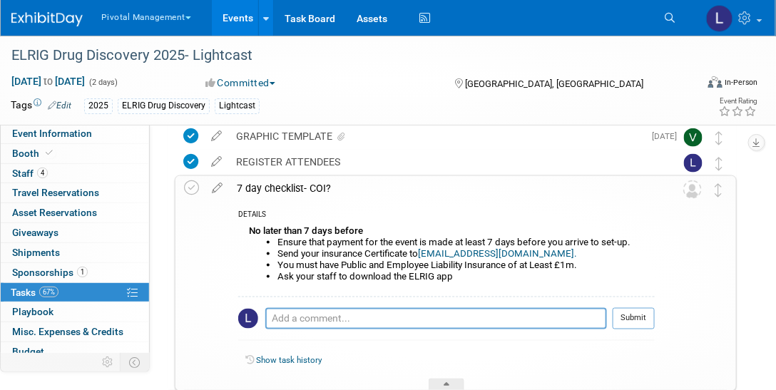
click at [394, 252] on li "Send your insurance Certificate to events@elrig.org." at bounding box center [466, 253] width 377 height 11
click at [223, 188] on icon at bounding box center [217, 185] width 25 height 18
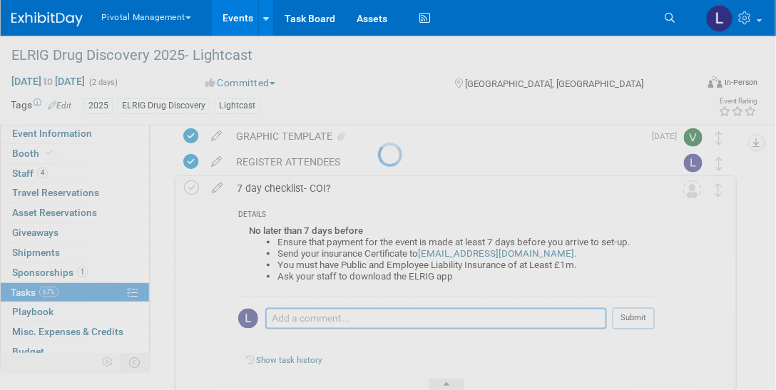
select select "7"
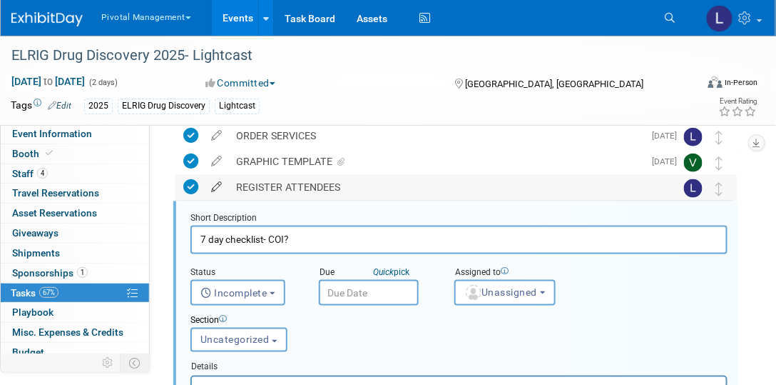
scroll to position [332, 0]
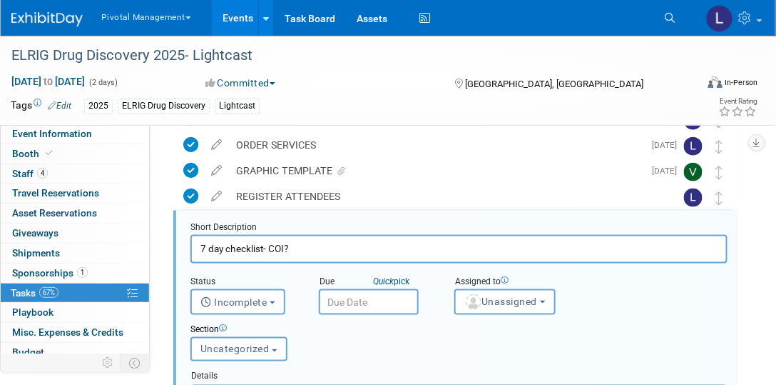
click at [367, 293] on input "text" at bounding box center [369, 302] width 100 height 26
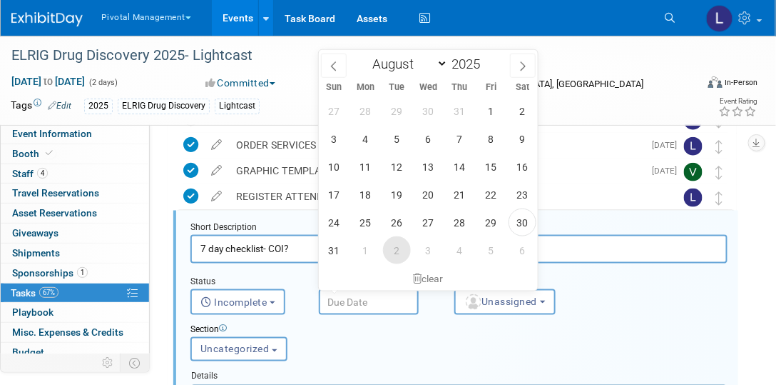
click at [396, 250] on span "2" at bounding box center [397, 250] width 28 height 28
type input "Sep 2, 2025"
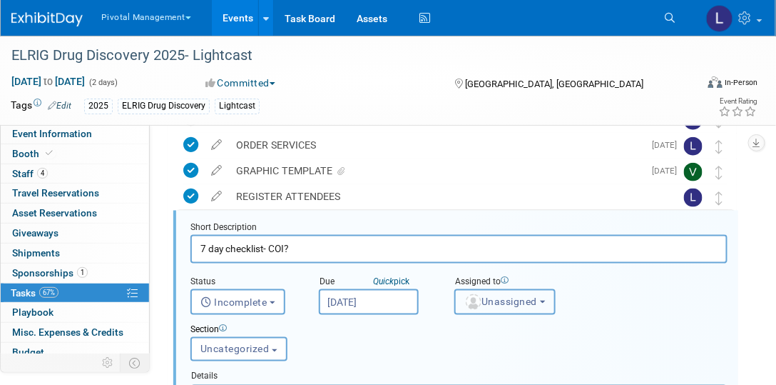
click at [520, 306] on button "Unassigned" at bounding box center [504, 302] width 101 height 26
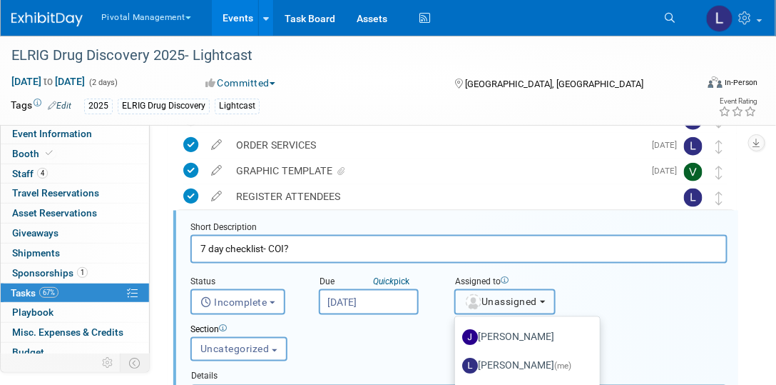
scroll to position [83, 0]
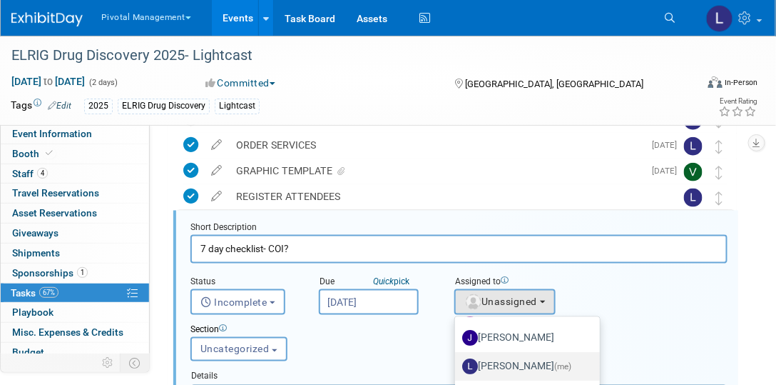
click at [520, 367] on label "Leslie Pelton (me)" at bounding box center [523, 366] width 123 height 23
click at [457, 367] on input "Leslie Pelton (me)" at bounding box center [452, 364] width 9 height 9
select select "dc5d874d-e65f-4397-9ee7-21f806dbe4f5"
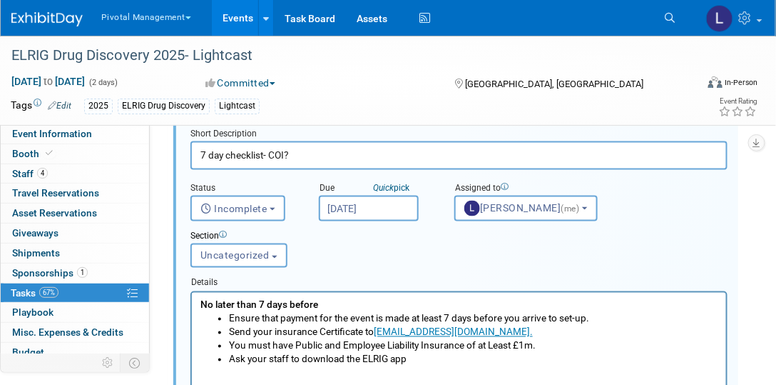
scroll to position [359, 0]
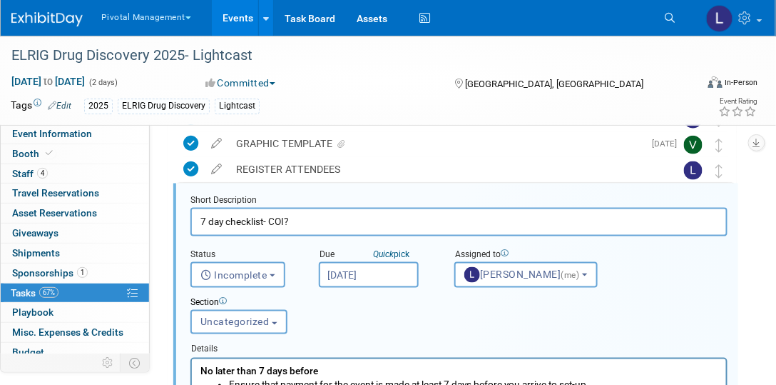
click at [345, 221] on input "7 day checklist- COI?" at bounding box center [458, 222] width 537 height 28
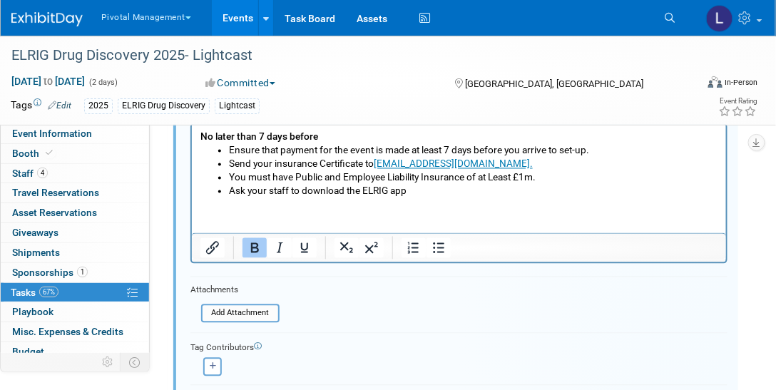
scroll to position [652, 0]
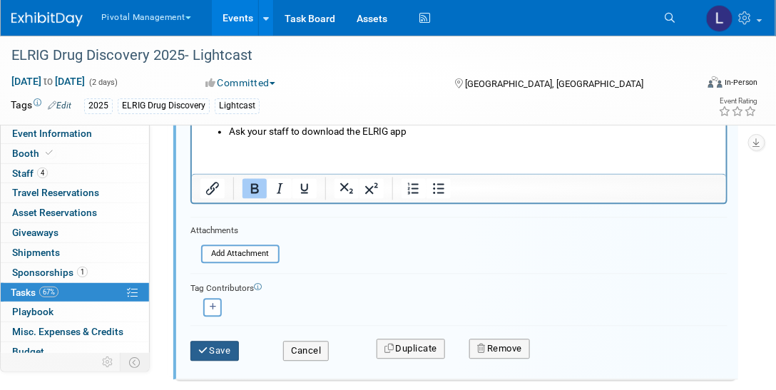
type input "7 day checklist- COI--REACH OUT ELRIG TEAM"
click at [202, 350] on icon "submit" at bounding box center [203, 351] width 11 height 9
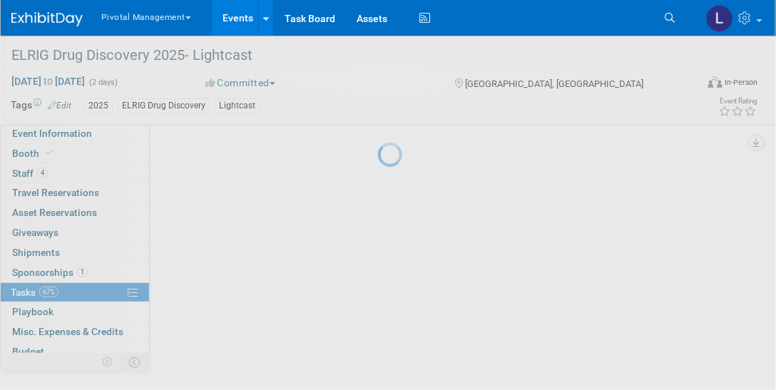
scroll to position [452, 0]
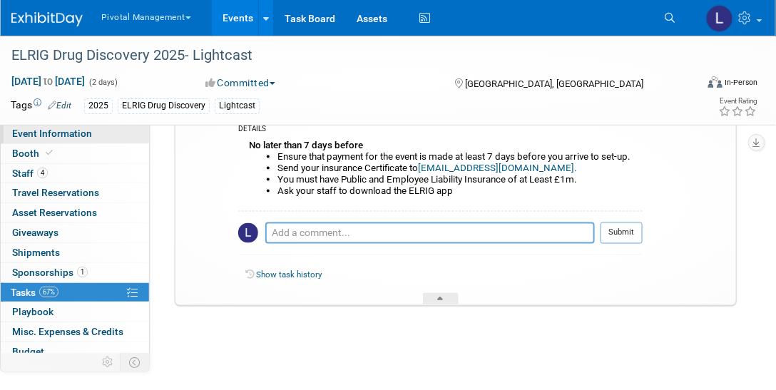
click at [61, 139] on span "Event Information" at bounding box center [52, 133] width 80 height 11
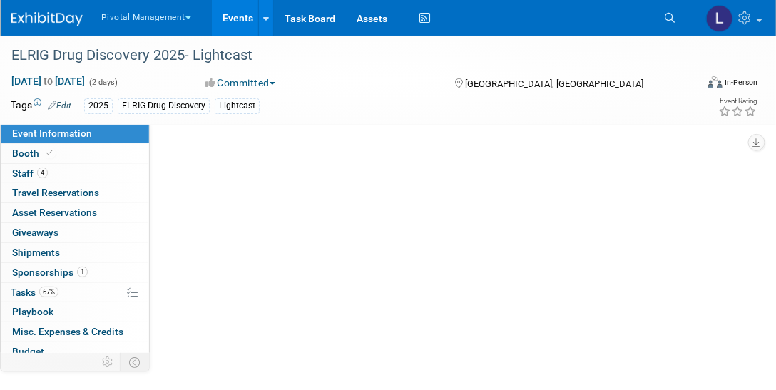
scroll to position [0, 0]
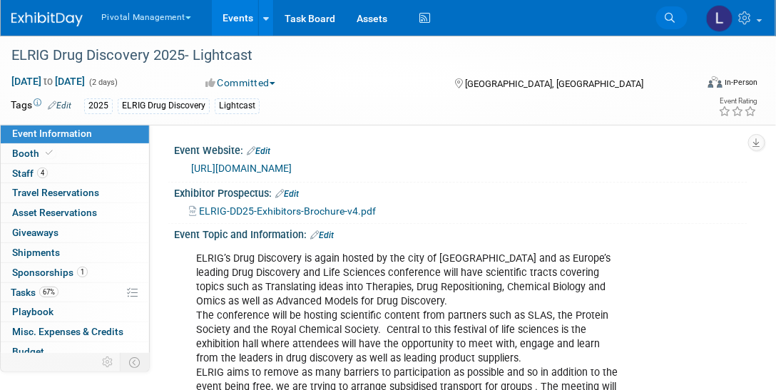
click at [669, 19] on icon at bounding box center [670, 18] width 10 height 10
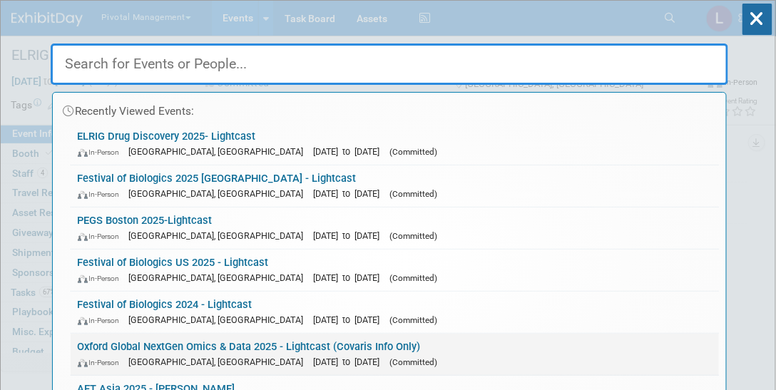
click at [382, 346] on link "Oxford Global NextGen Omics & Data 2025 - Lightcast (Covaris Info Only) In-Pers…" at bounding box center [395, 354] width 649 height 41
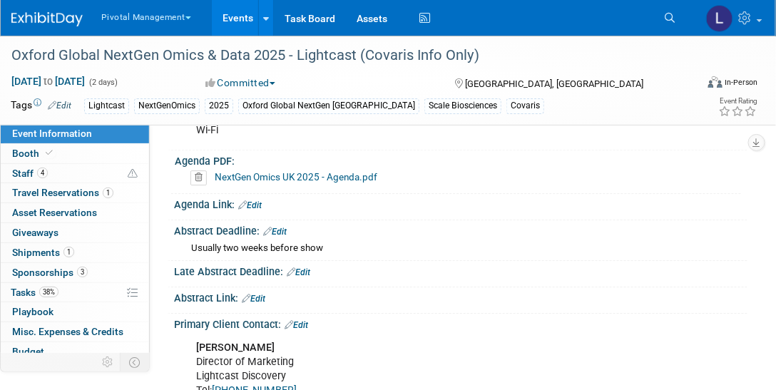
scroll to position [605, 0]
